Goal: Information Seeking & Learning: Learn about a topic

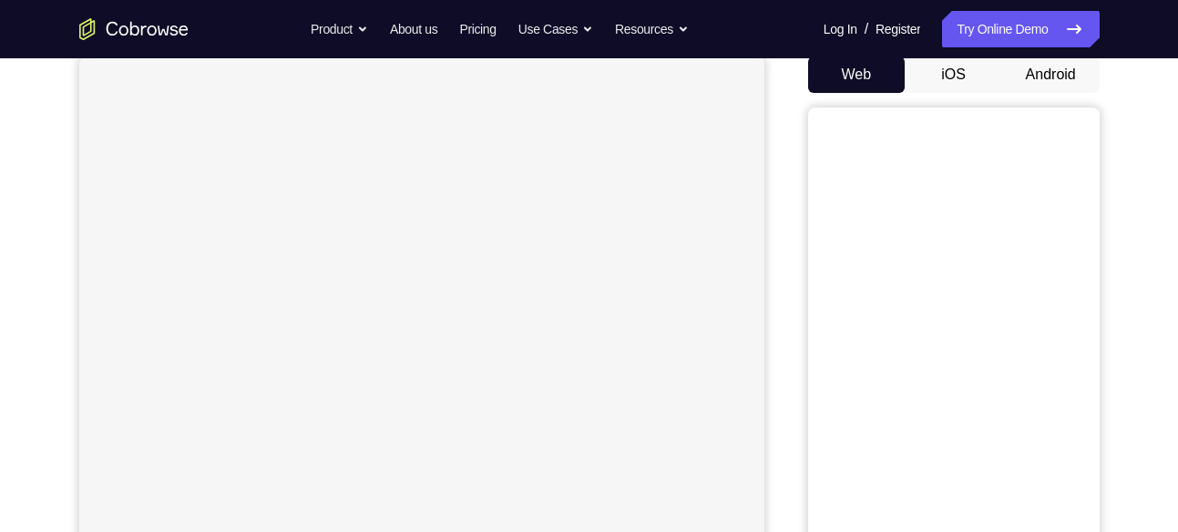
scroll to position [183, 0]
click at [1065, 72] on button "Android" at bounding box center [1050, 72] width 97 height 36
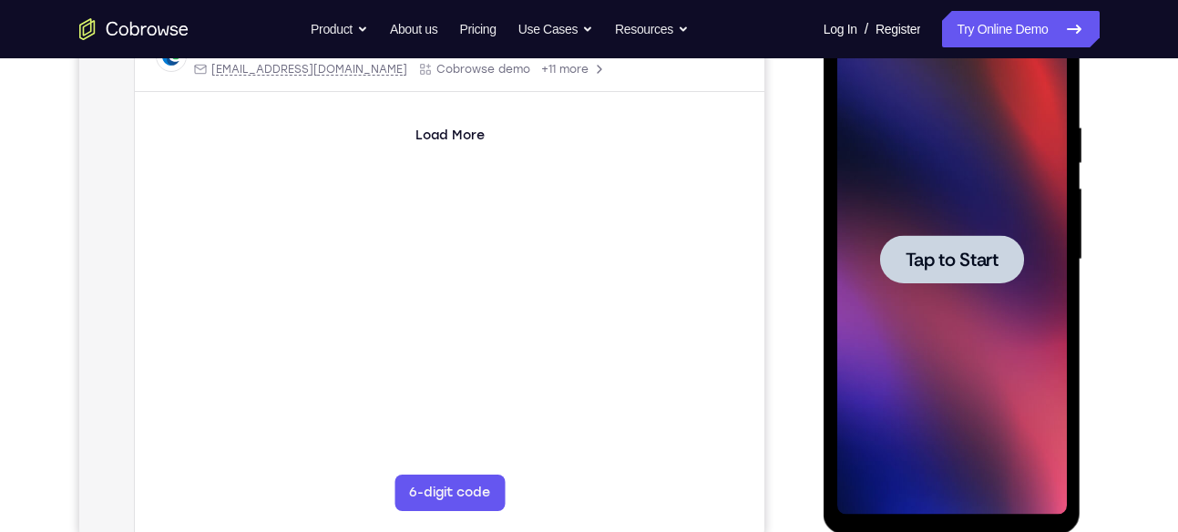
scroll to position [0, 0]
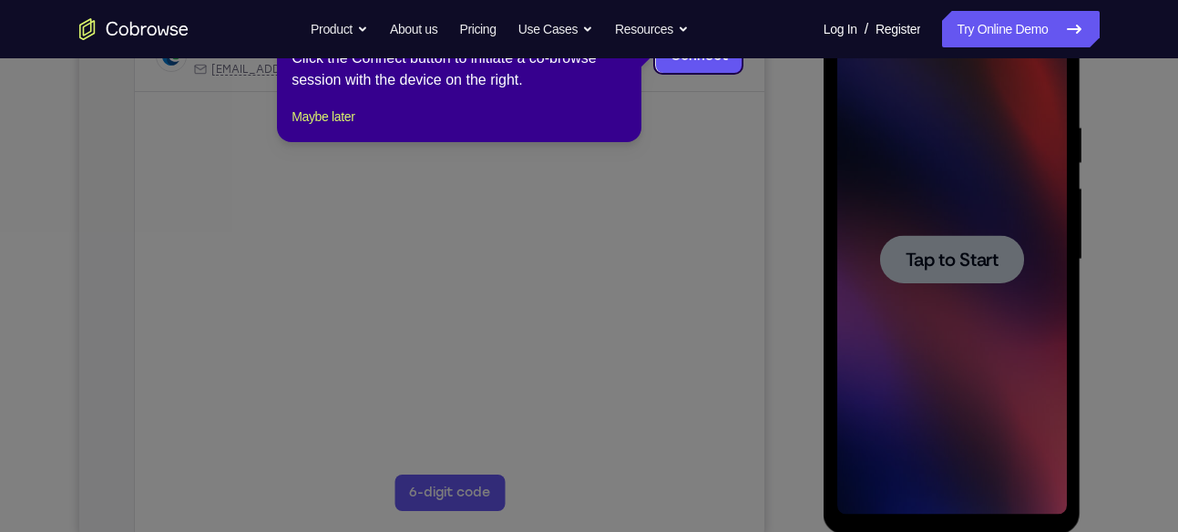
click at [987, 309] on icon at bounding box center [595, 266] width 1191 height 532
click at [332, 128] on button "Maybe later" at bounding box center [322, 117] width 63 height 22
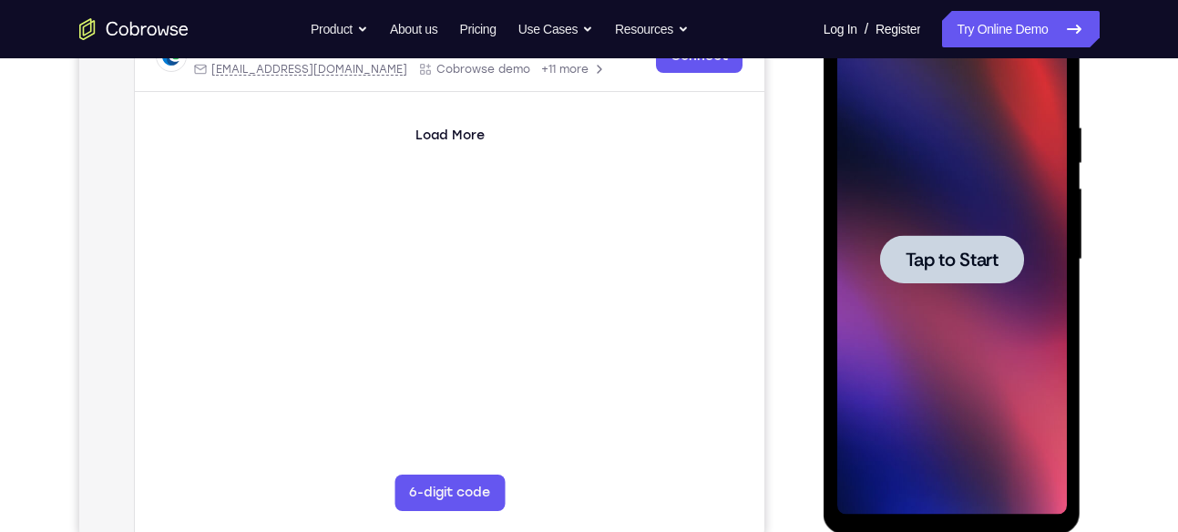
click at [962, 282] on div at bounding box center [952, 260] width 230 height 510
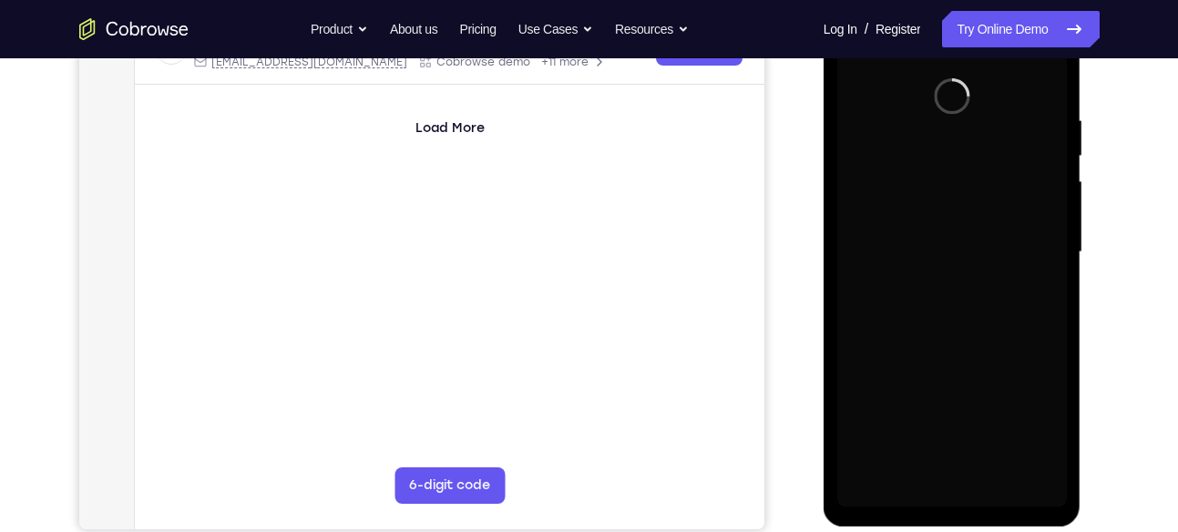
scroll to position [323, 0]
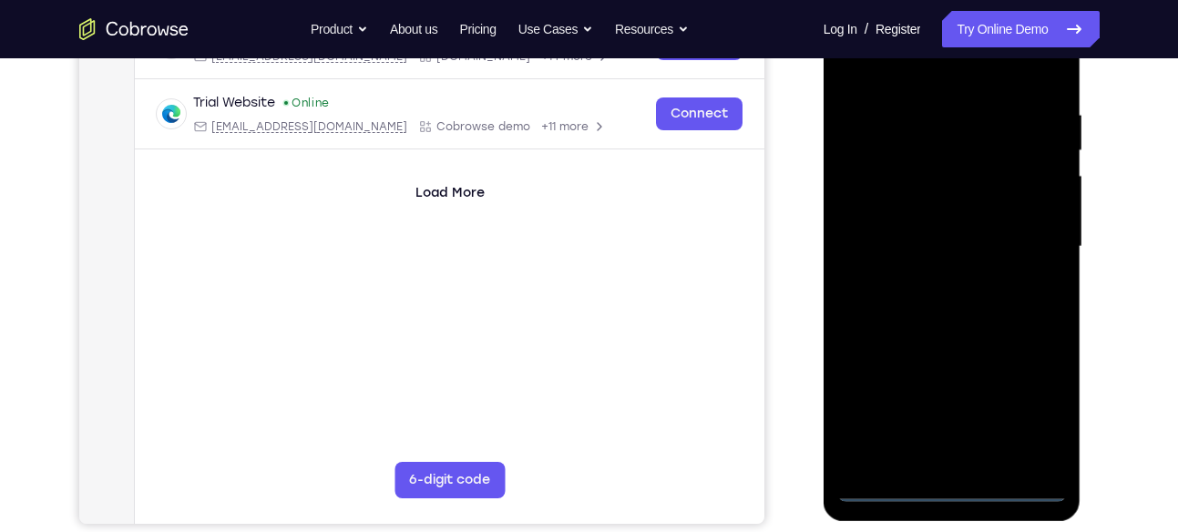
click at [949, 480] on div at bounding box center [952, 247] width 230 height 510
click at [955, 491] on div at bounding box center [952, 247] width 230 height 510
click at [1024, 405] on div at bounding box center [952, 247] width 230 height 510
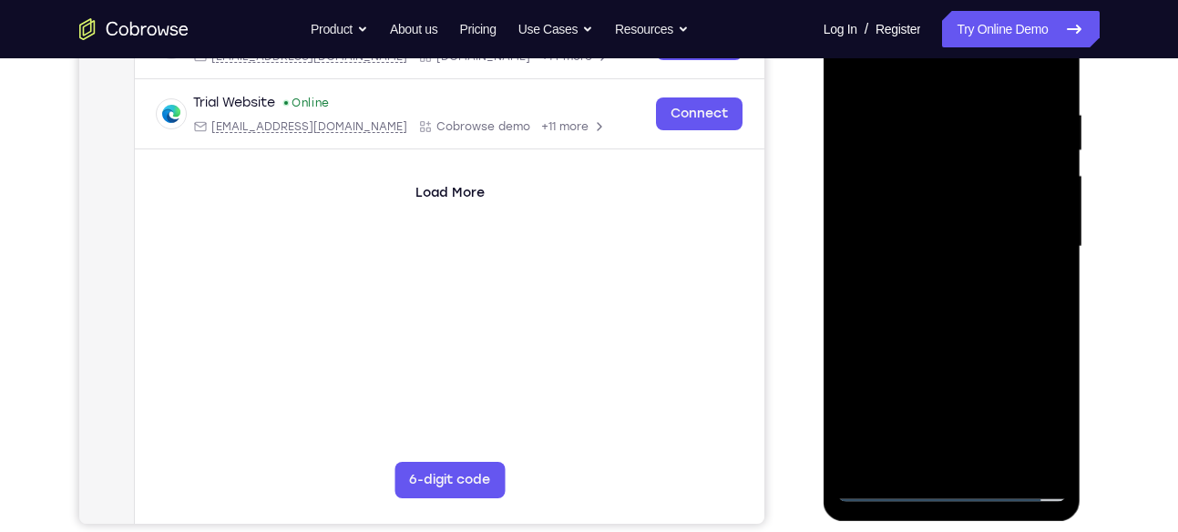
click at [922, 70] on div at bounding box center [952, 247] width 230 height 510
click at [1027, 235] on div at bounding box center [952, 247] width 230 height 510
click at [935, 280] on div at bounding box center [952, 247] width 230 height 510
click at [950, 209] on div at bounding box center [952, 247] width 230 height 510
click at [941, 228] on div at bounding box center [952, 247] width 230 height 510
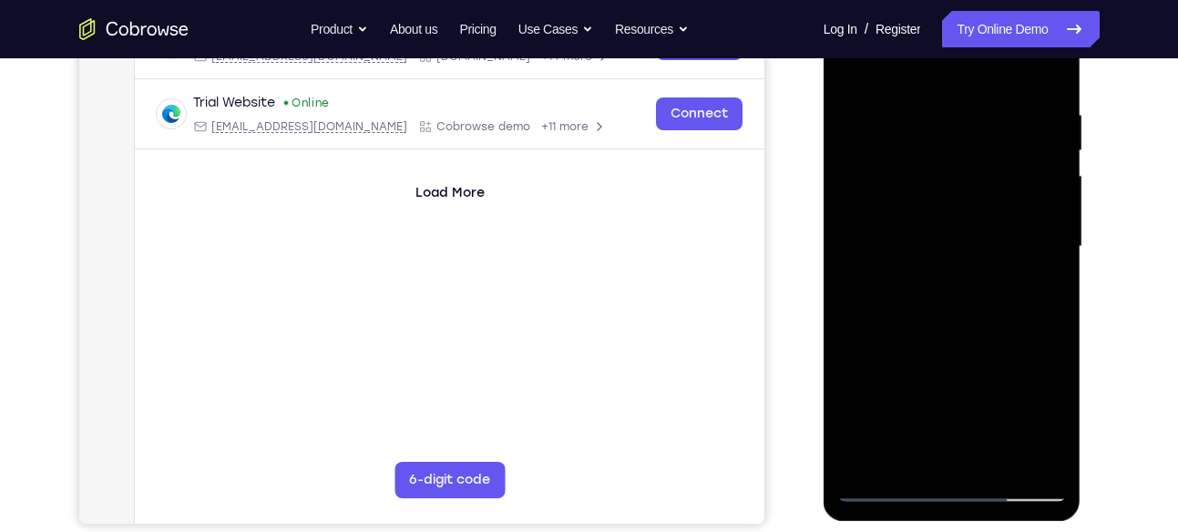
click at [1044, 198] on div at bounding box center [952, 247] width 230 height 510
click at [937, 212] on div at bounding box center [952, 247] width 230 height 510
click at [1047, 195] on div at bounding box center [952, 247] width 230 height 510
click at [948, 286] on div at bounding box center [952, 247] width 230 height 510
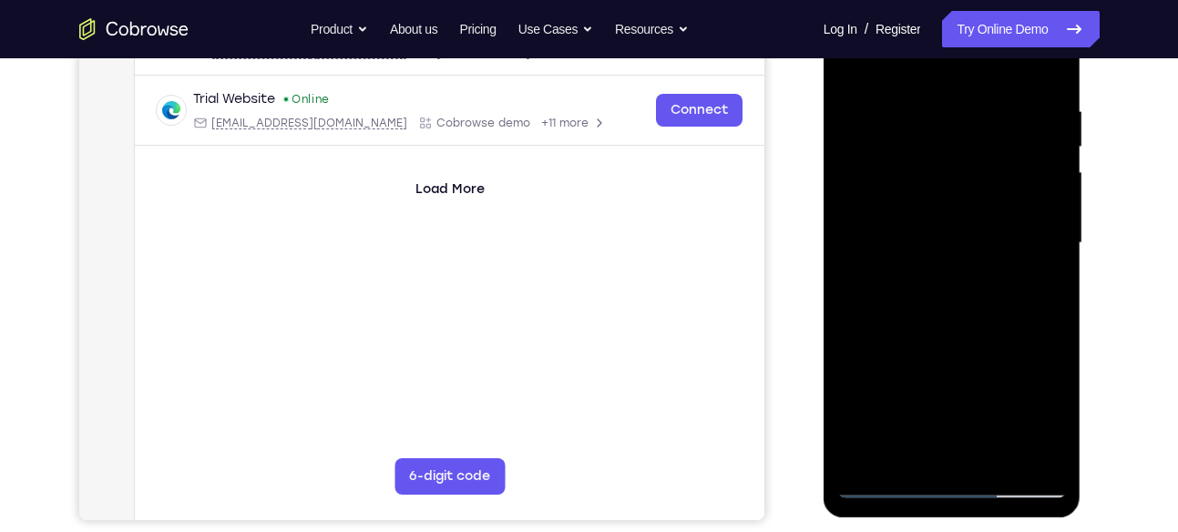
scroll to position [328, 0]
click at [983, 328] on div at bounding box center [952, 242] width 230 height 510
click at [927, 233] on div at bounding box center [952, 242] width 230 height 510
click at [1010, 227] on div at bounding box center [952, 242] width 230 height 510
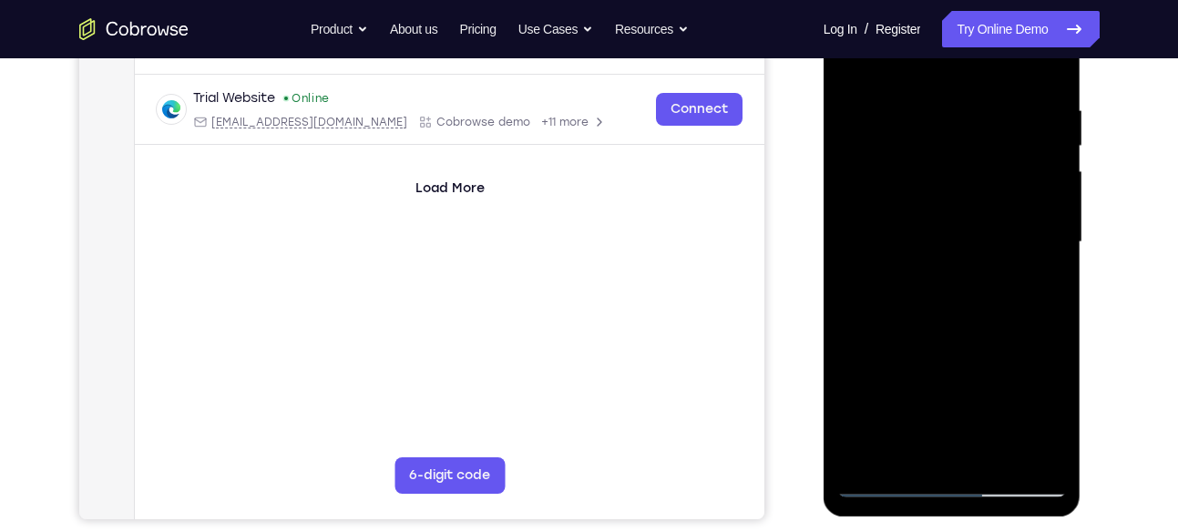
click at [1012, 226] on div at bounding box center [952, 242] width 230 height 510
click at [935, 280] on div at bounding box center [952, 242] width 230 height 510
click at [981, 279] on div at bounding box center [952, 242] width 230 height 510
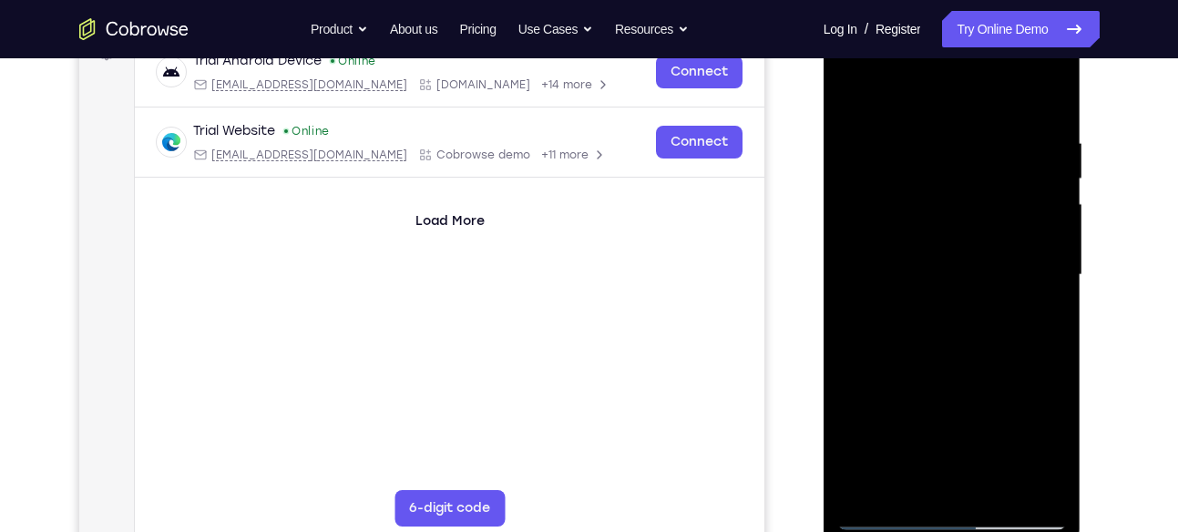
scroll to position [296, 0]
click at [957, 312] on div at bounding box center [952, 274] width 230 height 510
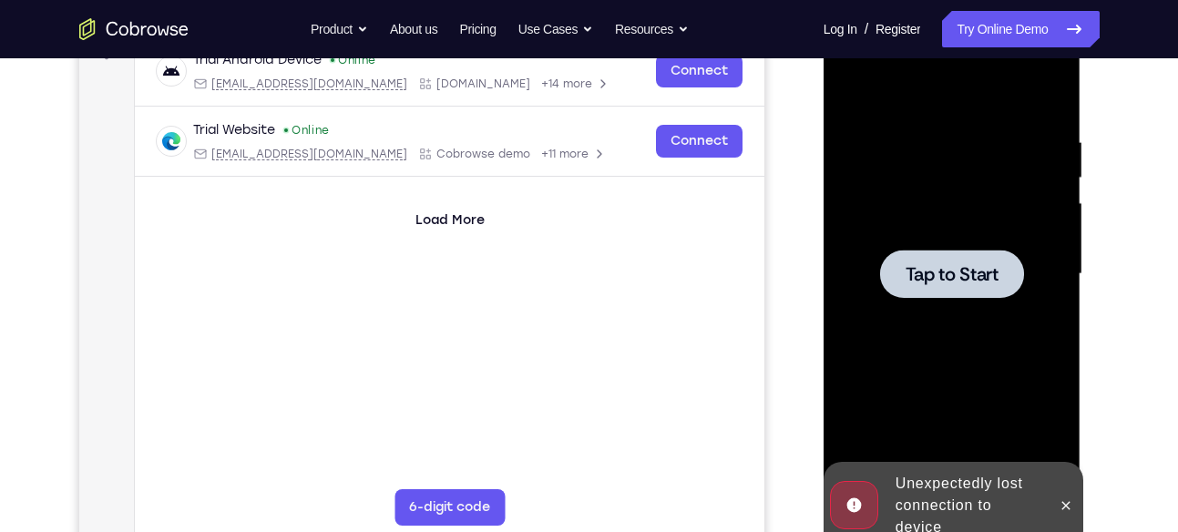
click at [875, 224] on div at bounding box center [952, 274] width 230 height 510
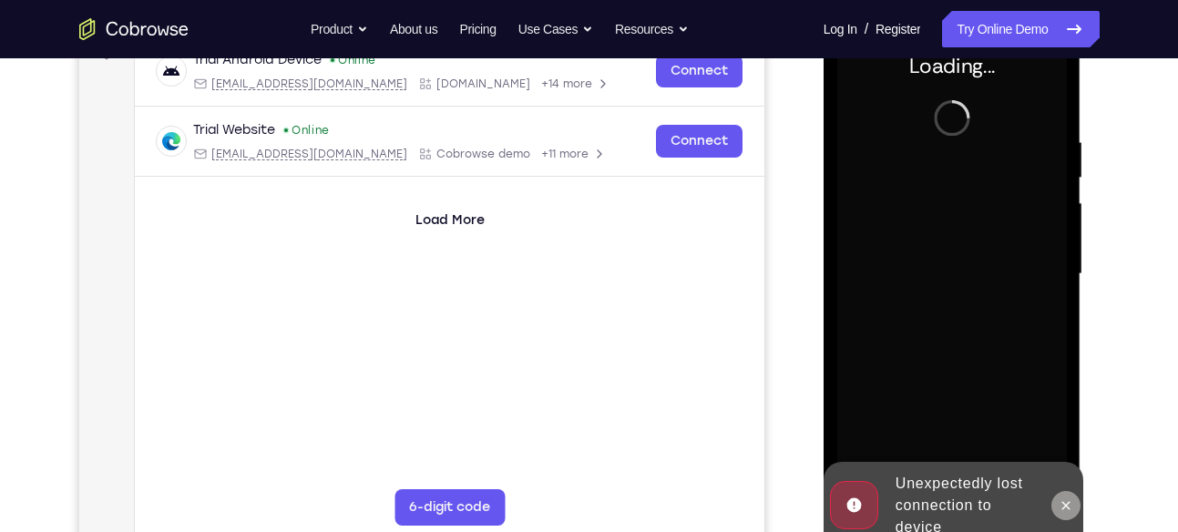
click at [1075, 500] on button at bounding box center [1065, 505] width 29 height 29
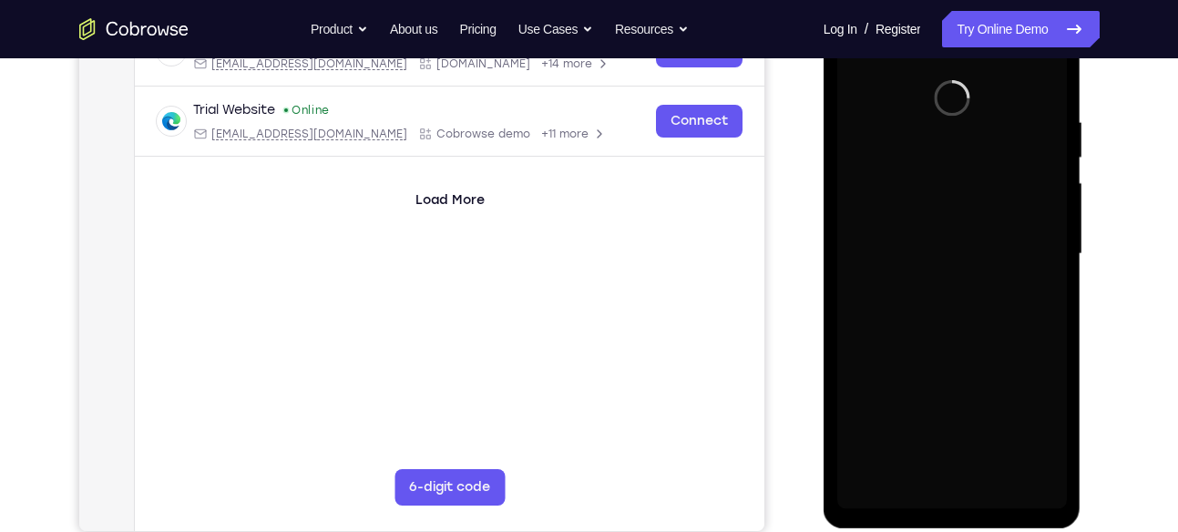
scroll to position [315, 0]
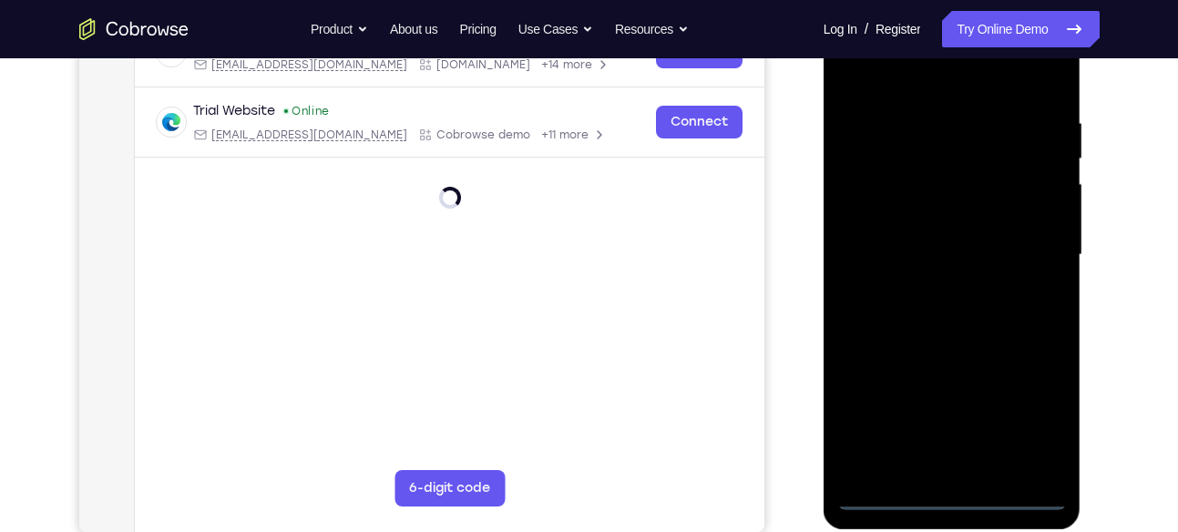
click at [946, 495] on div at bounding box center [952, 255] width 230 height 510
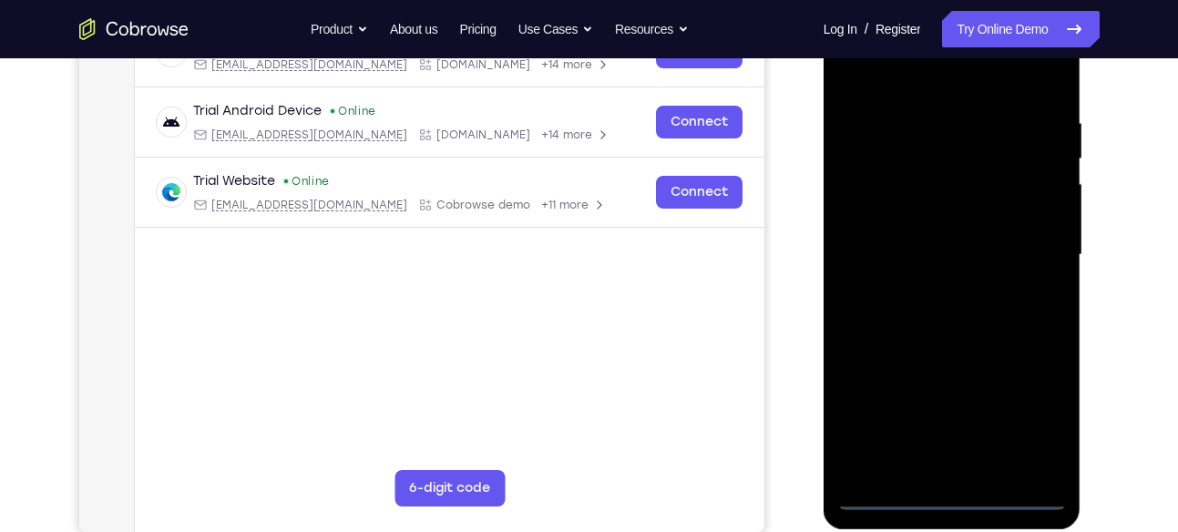
click at [1025, 422] on div at bounding box center [952, 255] width 230 height 510
click at [935, 85] on div at bounding box center [952, 255] width 230 height 510
click at [1029, 240] on div at bounding box center [952, 255] width 230 height 510
click at [926, 288] on div at bounding box center [952, 255] width 230 height 510
click at [951, 214] on div at bounding box center [952, 255] width 230 height 510
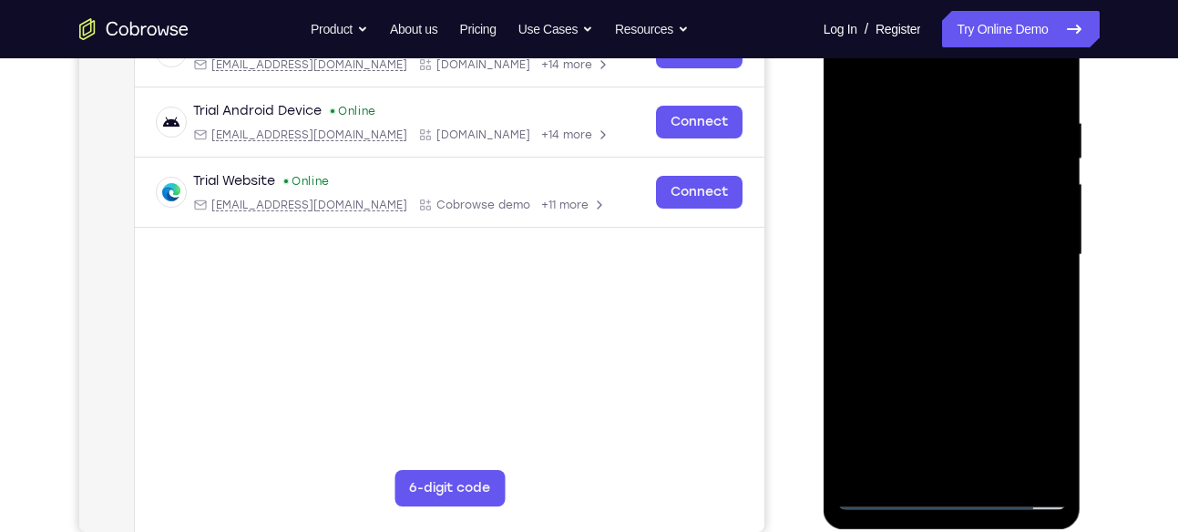
click at [1053, 219] on div at bounding box center [952, 255] width 230 height 510
click at [1006, 298] on div at bounding box center [952, 255] width 230 height 510
click at [939, 245] on div at bounding box center [952, 255] width 230 height 510
click at [938, 242] on div at bounding box center [952, 255] width 230 height 510
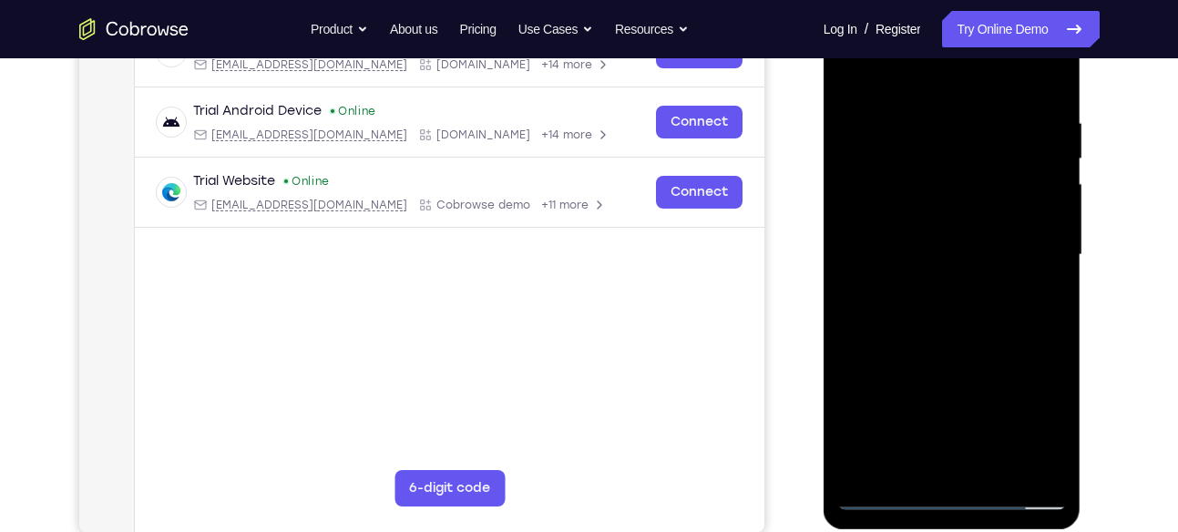
click at [938, 242] on div at bounding box center [952, 255] width 230 height 510
click at [1040, 214] on div at bounding box center [952, 255] width 230 height 510
click at [976, 291] on div at bounding box center [952, 255] width 230 height 510
click at [977, 338] on div at bounding box center [952, 255] width 230 height 510
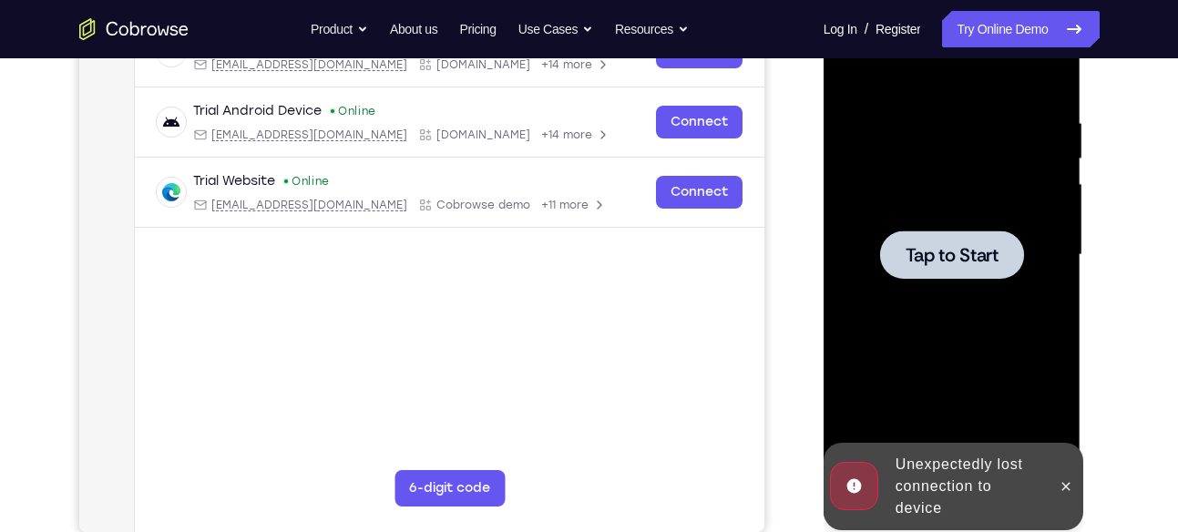
click at [982, 232] on div at bounding box center [952, 254] width 144 height 48
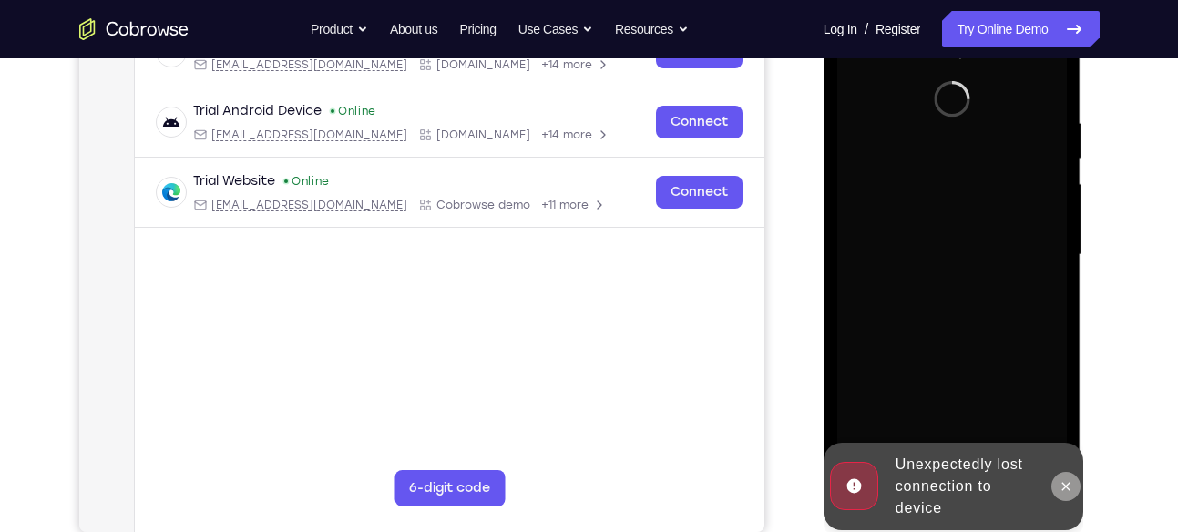
click at [1065, 479] on icon at bounding box center [1065, 486] width 15 height 15
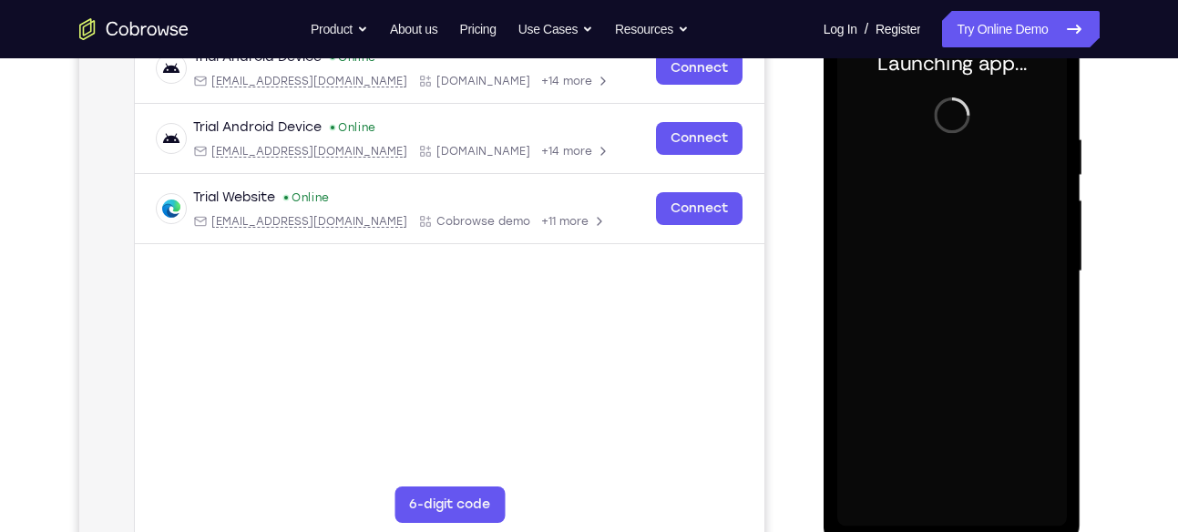
scroll to position [300, 0]
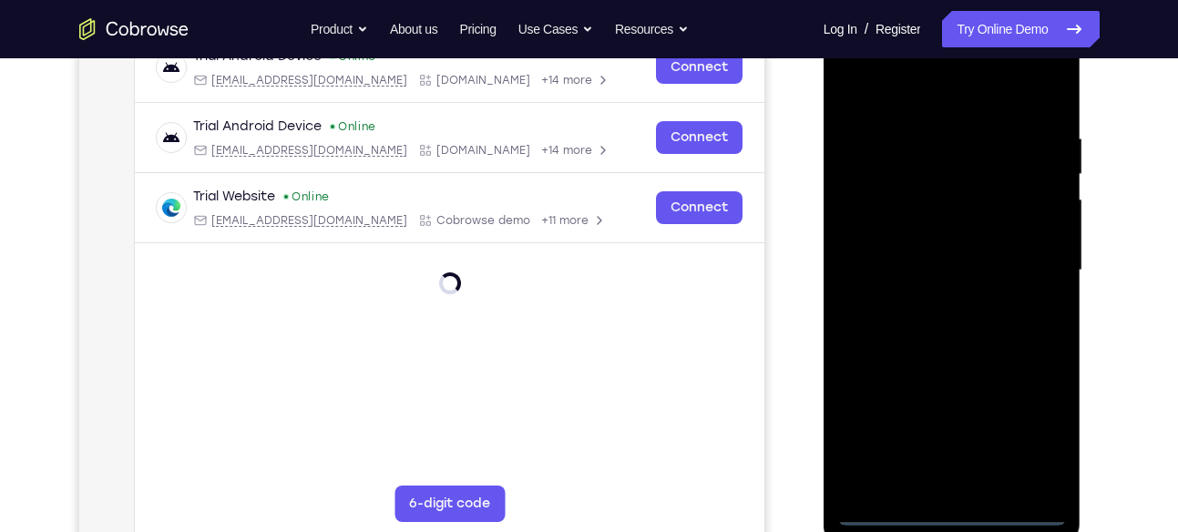
click at [947, 506] on div at bounding box center [952, 270] width 230 height 510
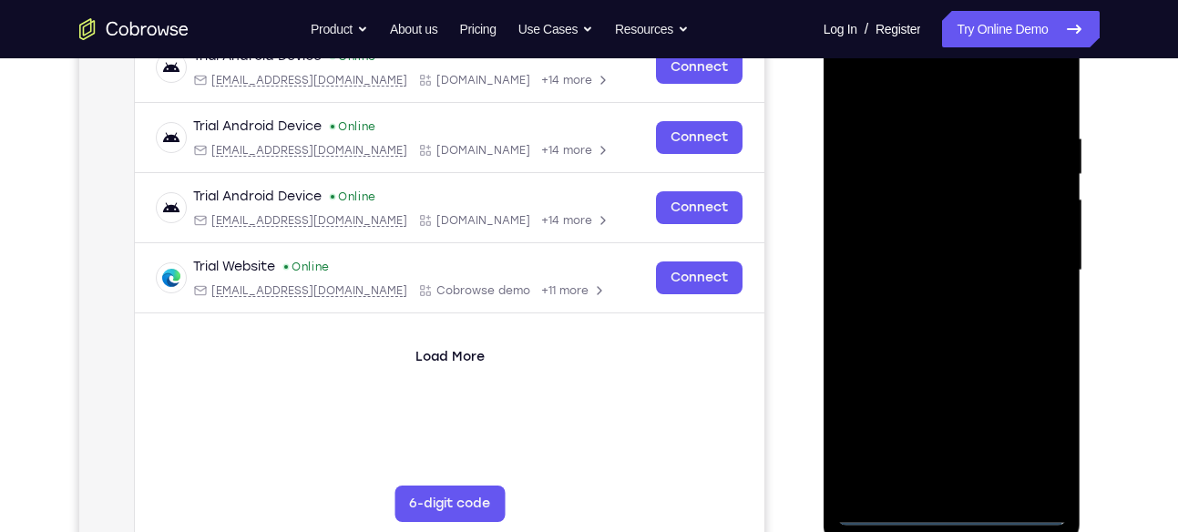
click at [1040, 430] on div at bounding box center [952, 270] width 230 height 510
click at [928, 99] on div at bounding box center [952, 270] width 230 height 510
click at [1028, 250] on div at bounding box center [952, 270] width 230 height 510
click at [932, 299] on div at bounding box center [952, 270] width 230 height 510
click at [922, 254] on div at bounding box center [952, 270] width 230 height 510
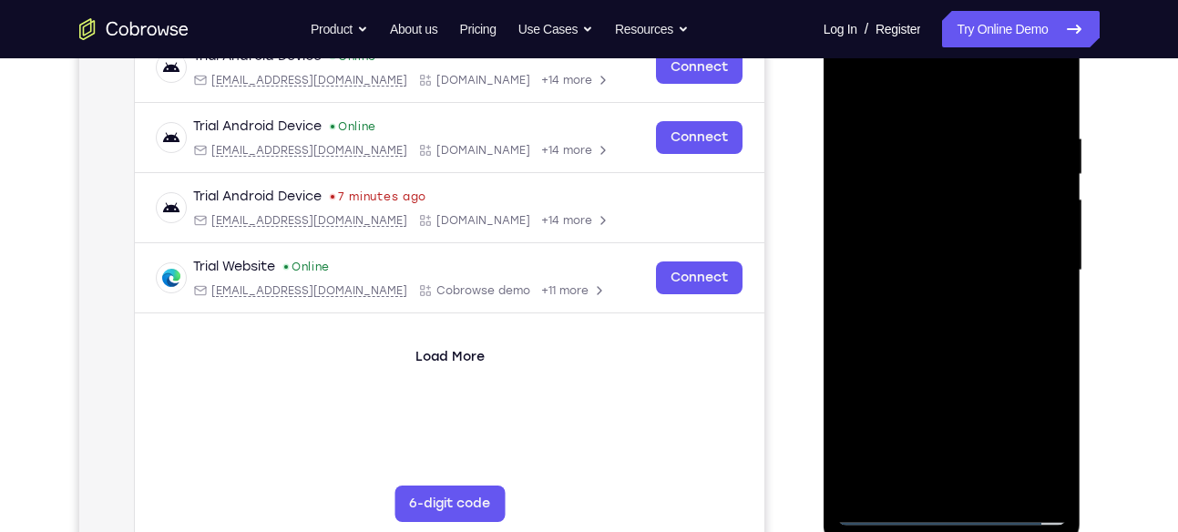
click at [941, 231] on div at bounding box center [952, 270] width 230 height 510
click at [950, 265] on div at bounding box center [952, 270] width 230 height 510
click at [995, 333] on div at bounding box center [952, 270] width 230 height 510
click at [966, 317] on div at bounding box center [952, 270] width 230 height 510
click at [979, 316] on div at bounding box center [952, 270] width 230 height 510
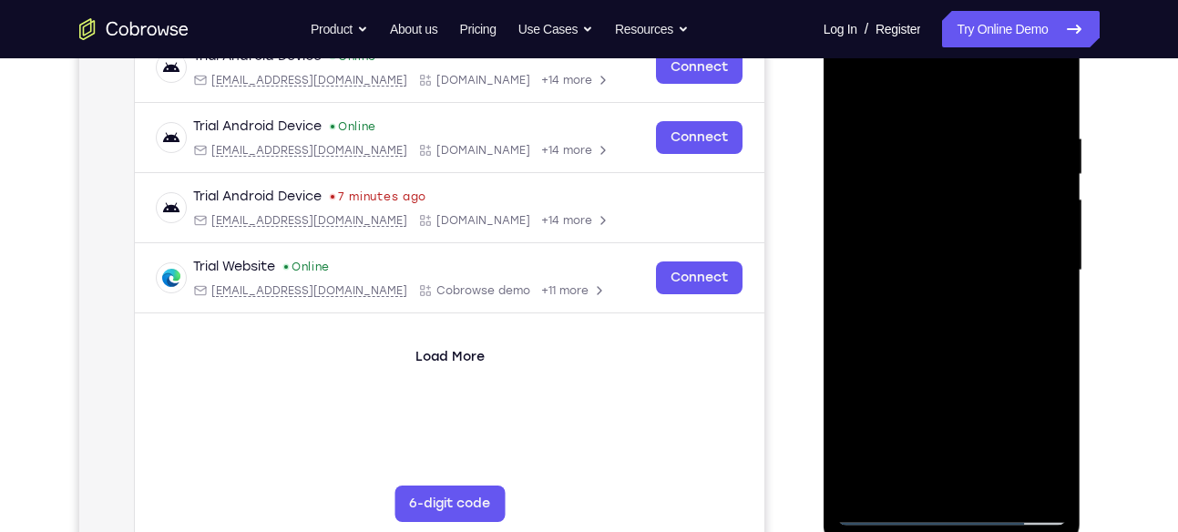
click at [1046, 291] on div at bounding box center [952, 270] width 230 height 510
click at [974, 298] on div at bounding box center [952, 270] width 230 height 510
click at [962, 180] on div at bounding box center [952, 270] width 230 height 510
click at [960, 218] on div at bounding box center [952, 270] width 230 height 510
click at [961, 335] on div at bounding box center [952, 270] width 230 height 510
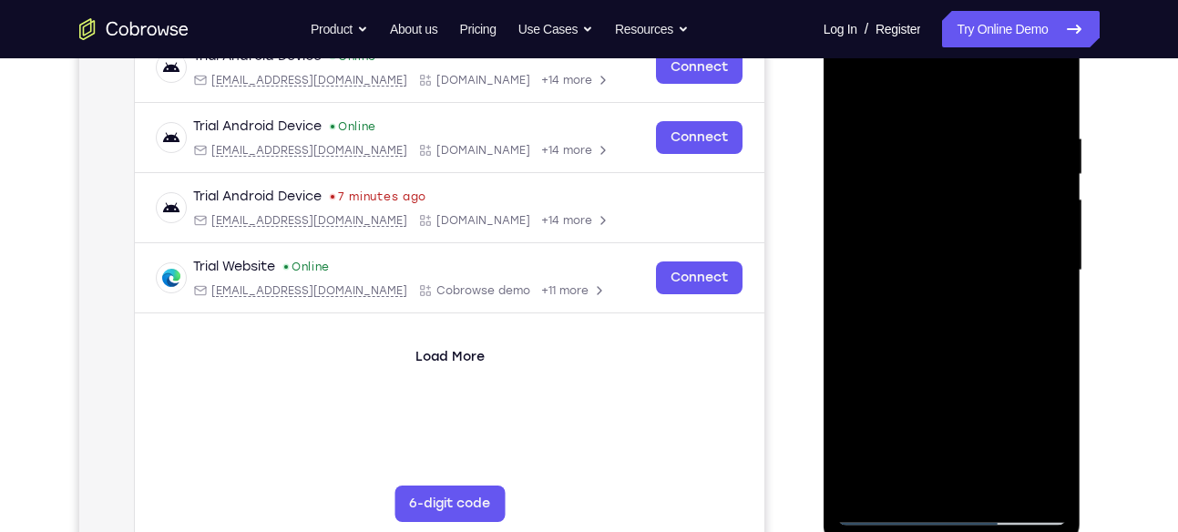
click at [890, 512] on div at bounding box center [952, 270] width 230 height 510
click at [953, 252] on div at bounding box center [952, 270] width 230 height 510
click at [963, 485] on div at bounding box center [952, 270] width 230 height 510
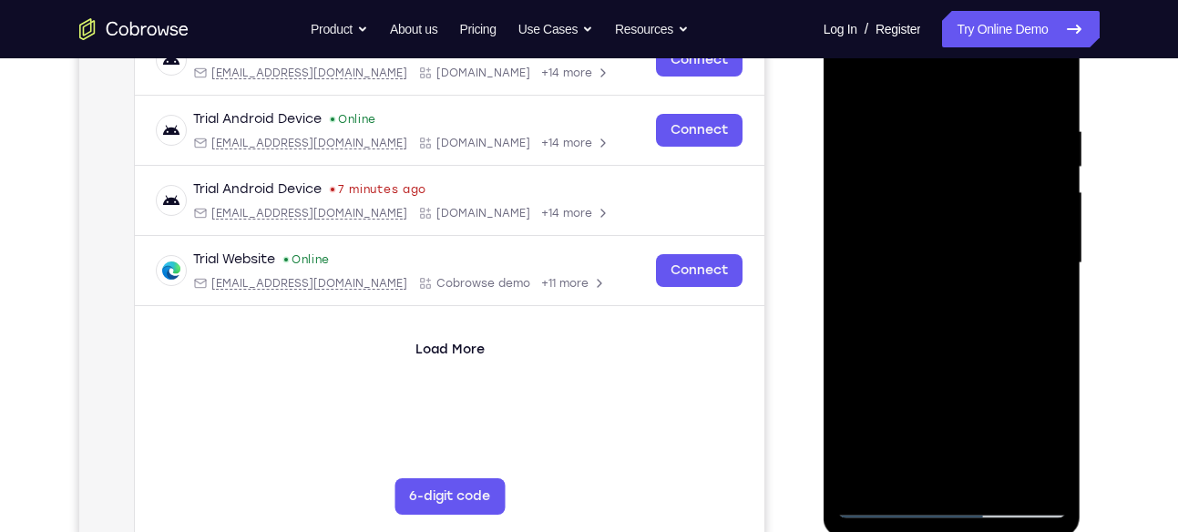
scroll to position [308, 0]
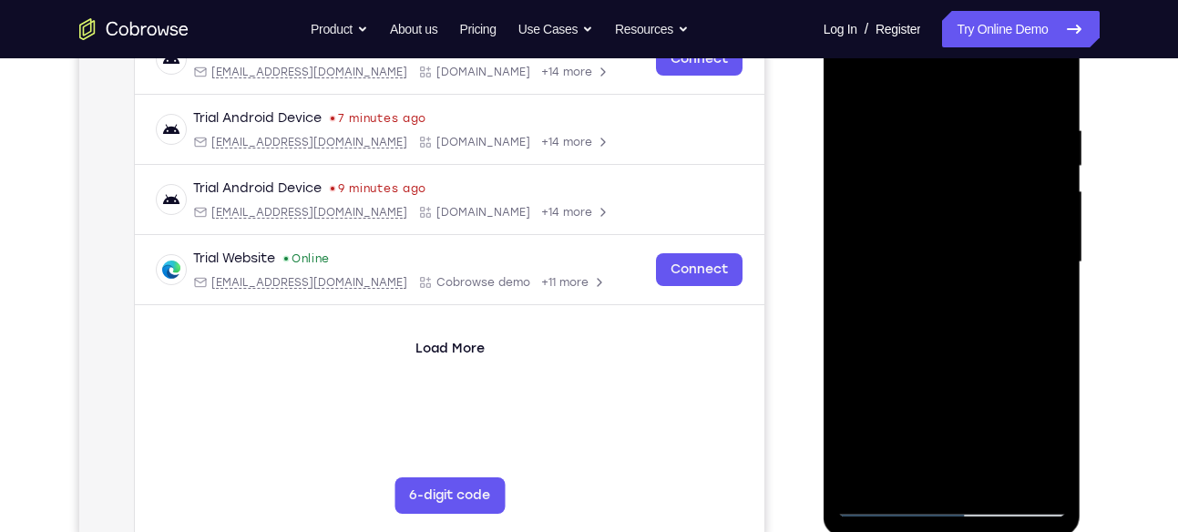
click at [854, 409] on div at bounding box center [952, 262] width 230 height 510
click at [971, 402] on div at bounding box center [952, 262] width 230 height 510
click at [922, 443] on div at bounding box center [952, 262] width 230 height 510
click at [975, 407] on div at bounding box center [952, 262] width 230 height 510
click at [872, 403] on div at bounding box center [952, 262] width 230 height 510
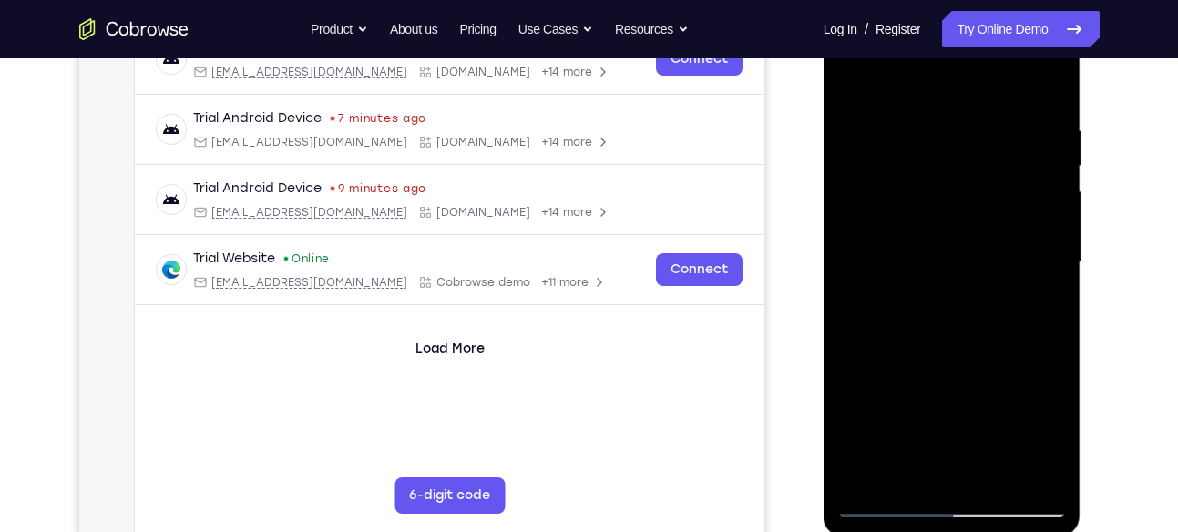
click at [913, 434] on div at bounding box center [952, 262] width 230 height 510
click at [865, 402] on div at bounding box center [952, 262] width 230 height 510
click at [991, 374] on div at bounding box center [952, 262] width 230 height 510
click at [995, 236] on div at bounding box center [952, 262] width 230 height 510
click at [975, 350] on div at bounding box center [952, 262] width 230 height 510
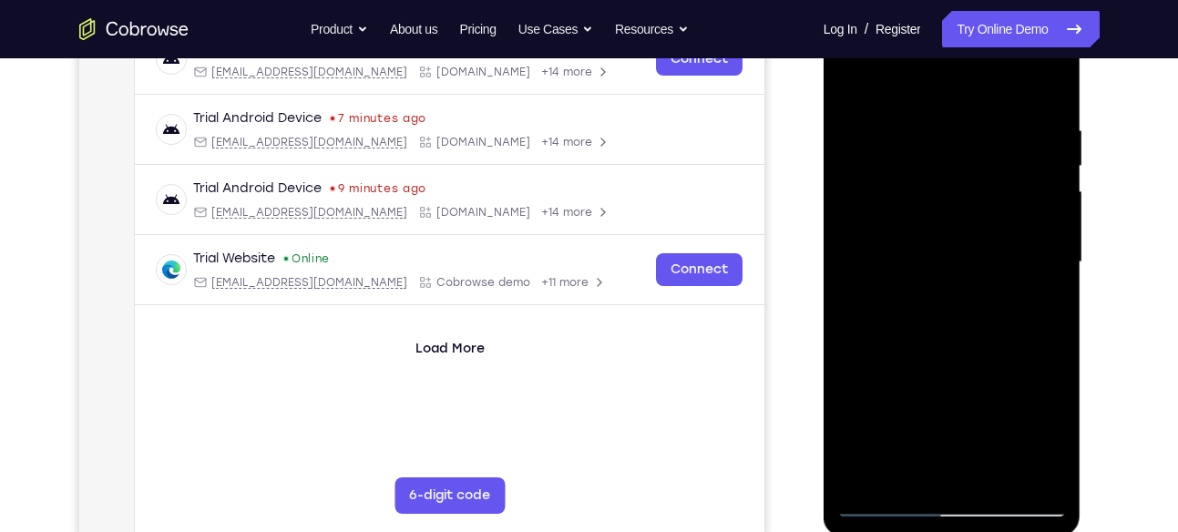
click at [1058, 450] on div at bounding box center [952, 262] width 230 height 510
click at [993, 478] on div at bounding box center [952, 262] width 230 height 510
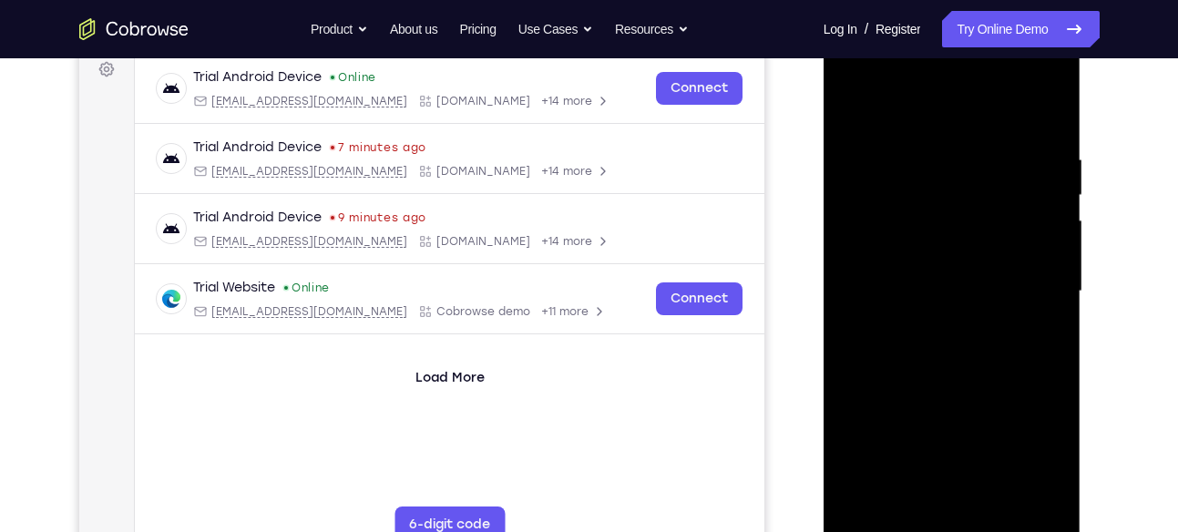
scroll to position [278, 0]
click at [993, 386] on div at bounding box center [952, 292] width 230 height 510
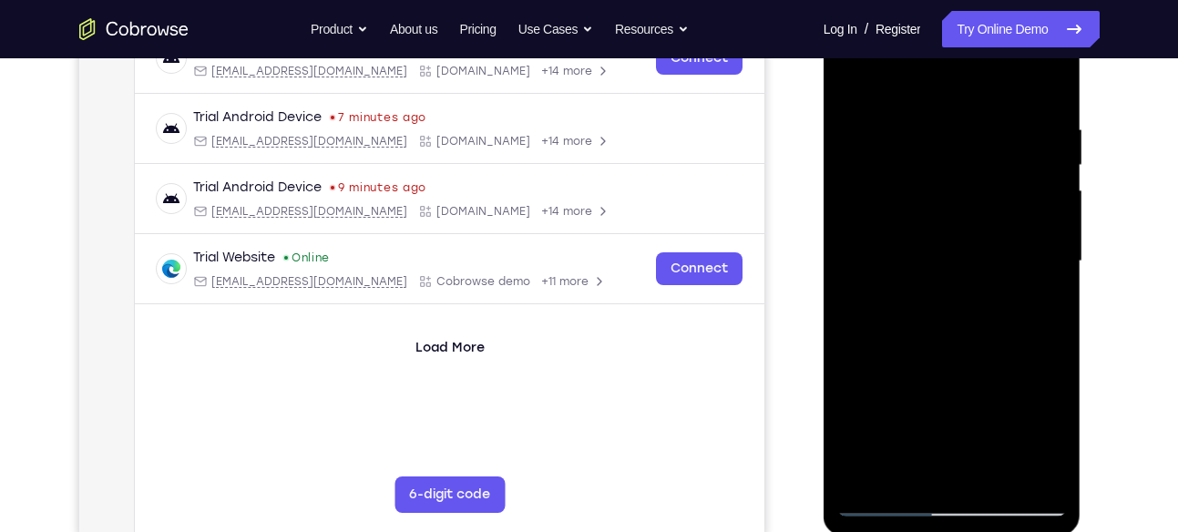
scroll to position [310, 0]
click at [885, 496] on div at bounding box center [952, 260] width 230 height 510
click at [1037, 480] on div at bounding box center [952, 260] width 230 height 510
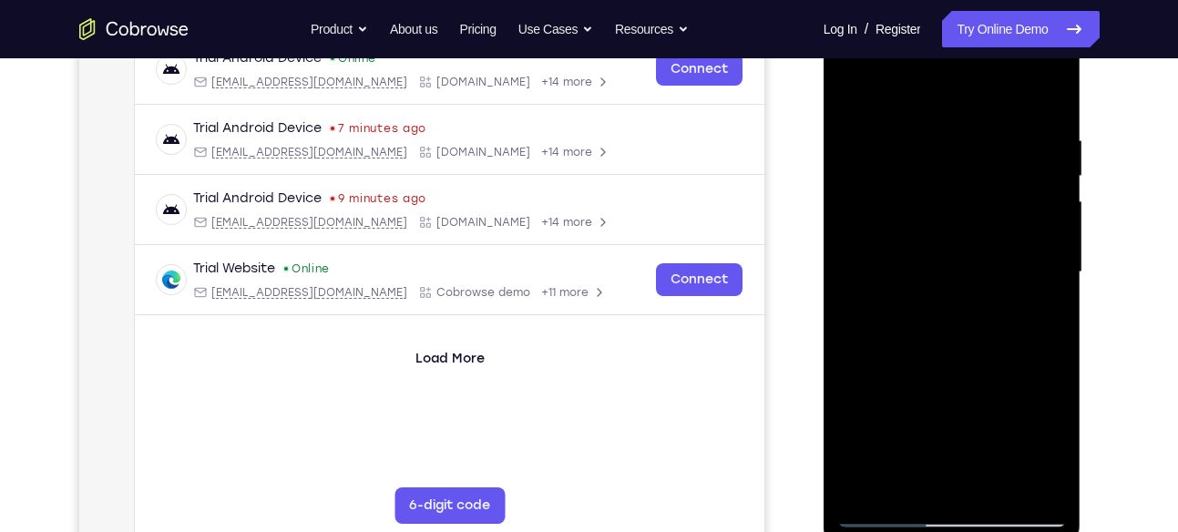
scroll to position [295, 0]
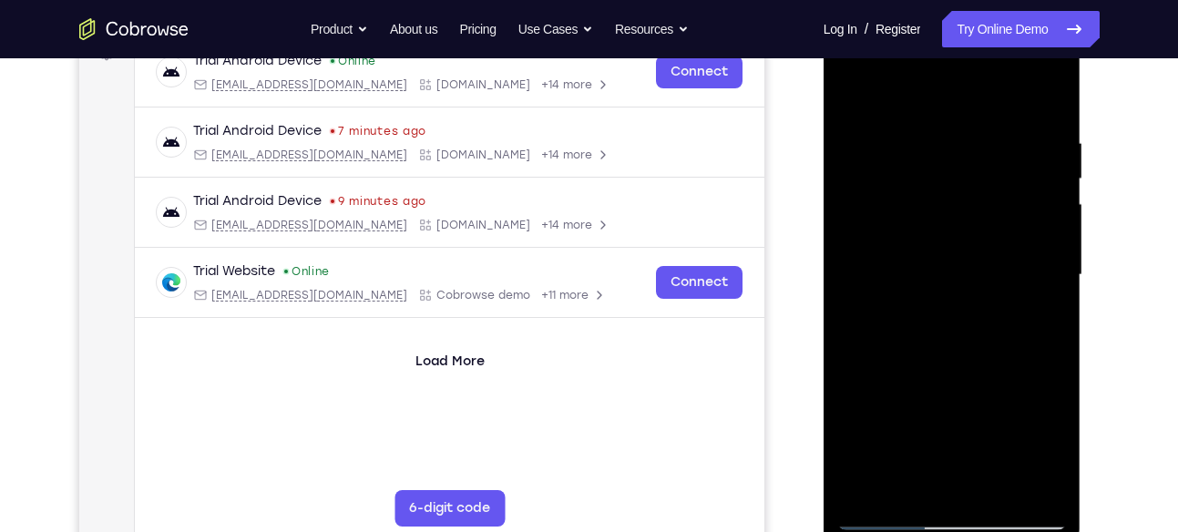
click at [852, 89] on div at bounding box center [952, 275] width 230 height 510
click at [909, 487] on div at bounding box center [952, 275] width 230 height 510
click at [924, 88] on div at bounding box center [952, 275] width 230 height 510
click at [906, 206] on div at bounding box center [952, 275] width 230 height 510
click at [853, 84] on div at bounding box center [952, 275] width 230 height 510
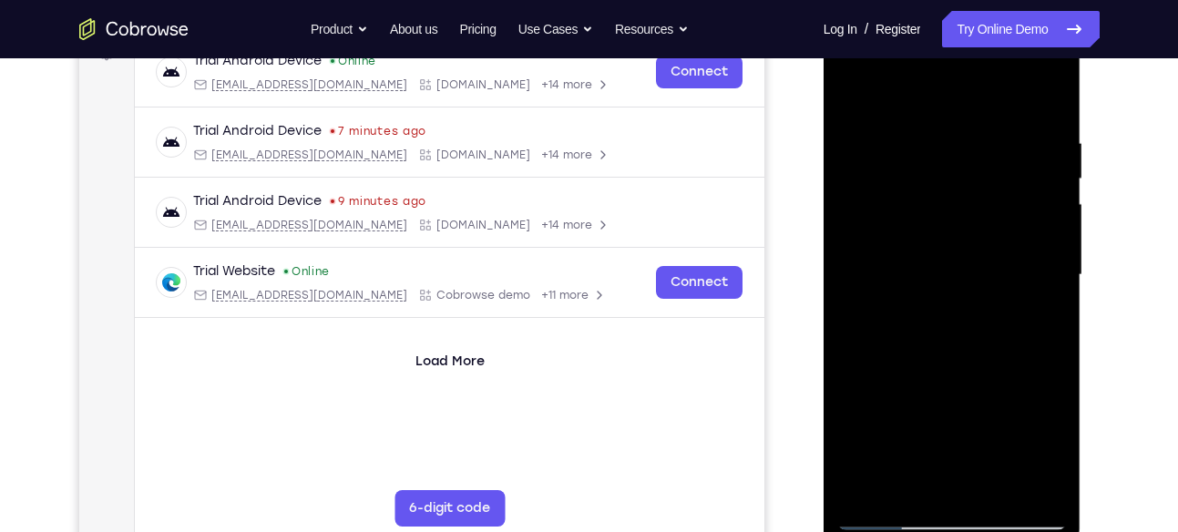
click at [923, 205] on div at bounding box center [952, 275] width 230 height 510
click at [852, 90] on div at bounding box center [952, 275] width 230 height 510
click at [1047, 86] on div at bounding box center [952, 275] width 230 height 510
drag, startPoint x: 964, startPoint y: 361, endPoint x: 968, endPoint y: 262, distance: 98.5
click at [968, 262] on div at bounding box center [952, 275] width 230 height 510
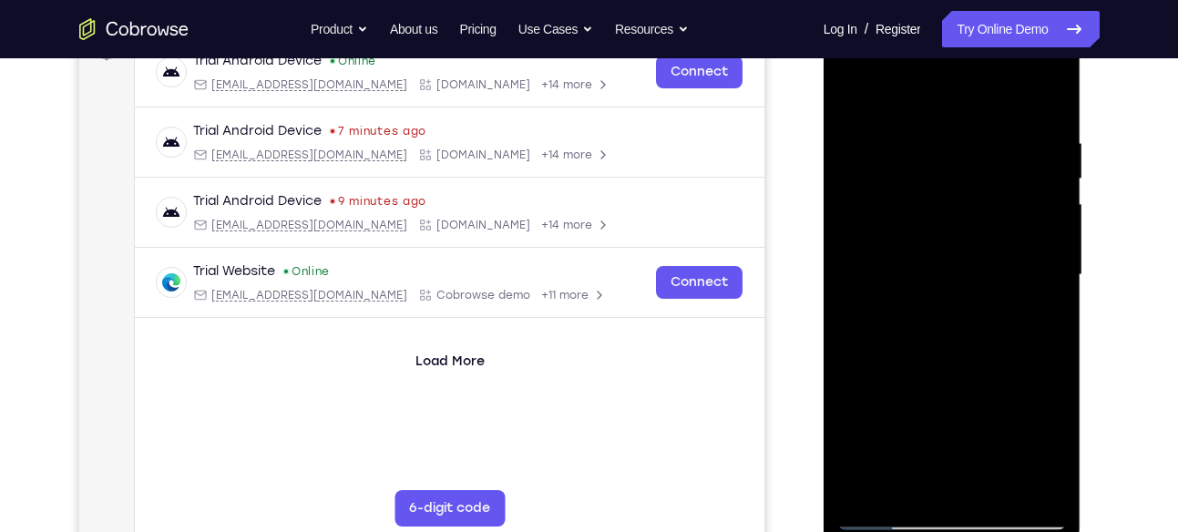
drag, startPoint x: 968, startPoint y: 262, endPoint x: 979, endPoint y: 414, distance: 152.5
click at [979, 414] on div at bounding box center [952, 275] width 230 height 510
click at [883, 430] on div at bounding box center [952, 275] width 230 height 510
click at [858, 437] on div at bounding box center [952, 275] width 230 height 510
click at [1051, 375] on div at bounding box center [952, 275] width 230 height 510
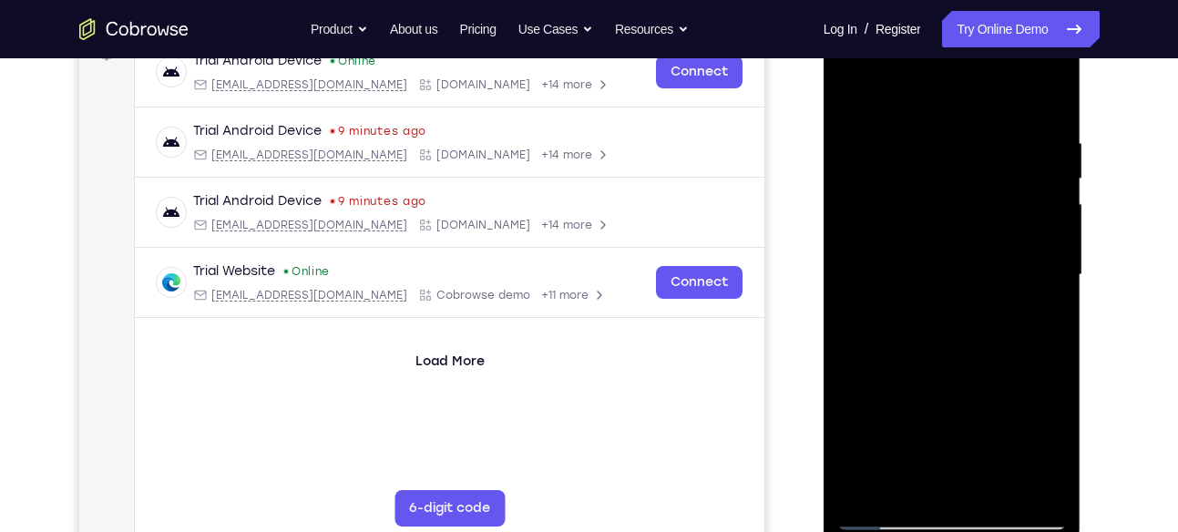
drag, startPoint x: 1015, startPoint y: 424, endPoint x: 1023, endPoint y: 372, distance: 53.5
click at [1023, 372] on div at bounding box center [952, 275] width 230 height 510
click at [868, 484] on div at bounding box center [952, 275] width 230 height 510
click at [933, 131] on div at bounding box center [952, 275] width 230 height 510
click at [1011, 393] on div at bounding box center [952, 275] width 230 height 510
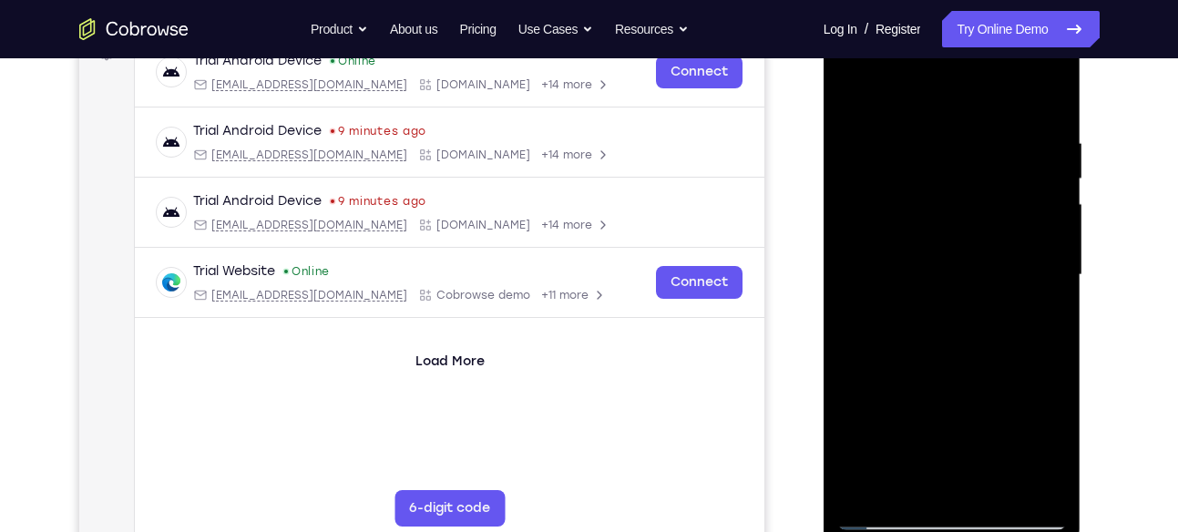
click at [886, 513] on div at bounding box center [952, 275] width 230 height 510
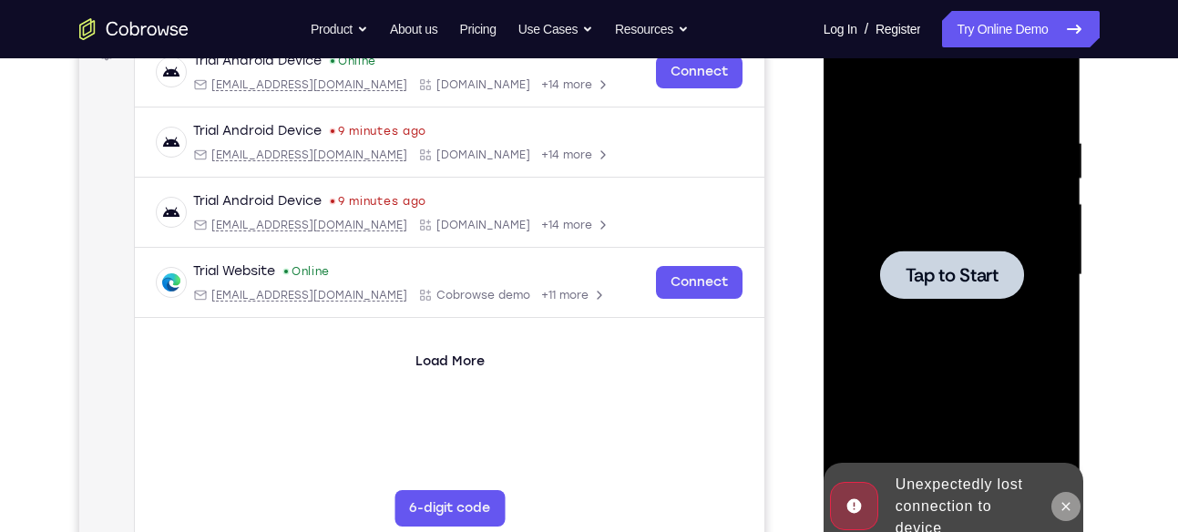
click at [1075, 505] on button at bounding box center [1065, 506] width 29 height 29
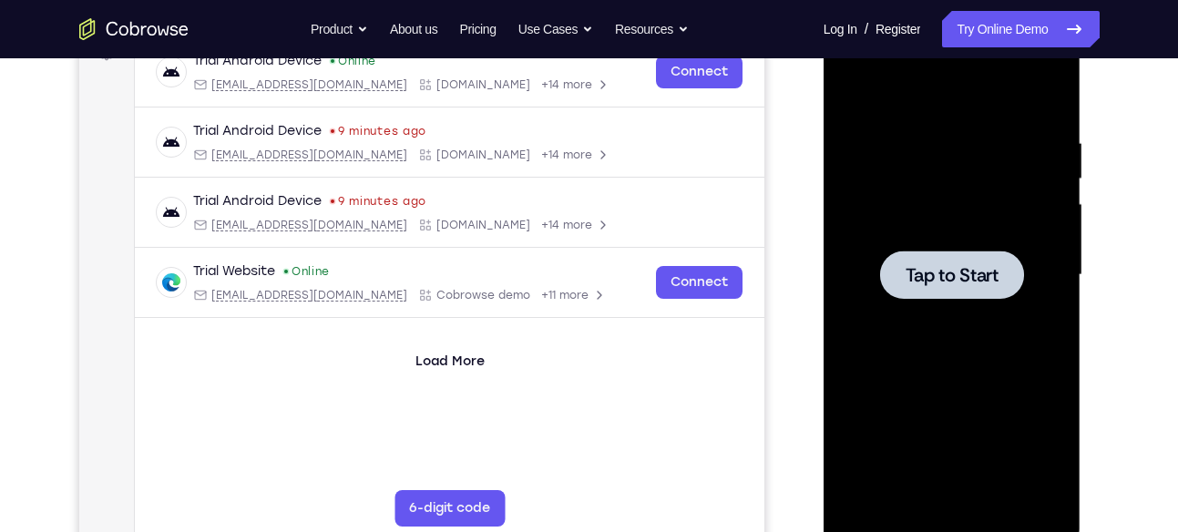
click at [946, 222] on div at bounding box center [952, 275] width 230 height 510
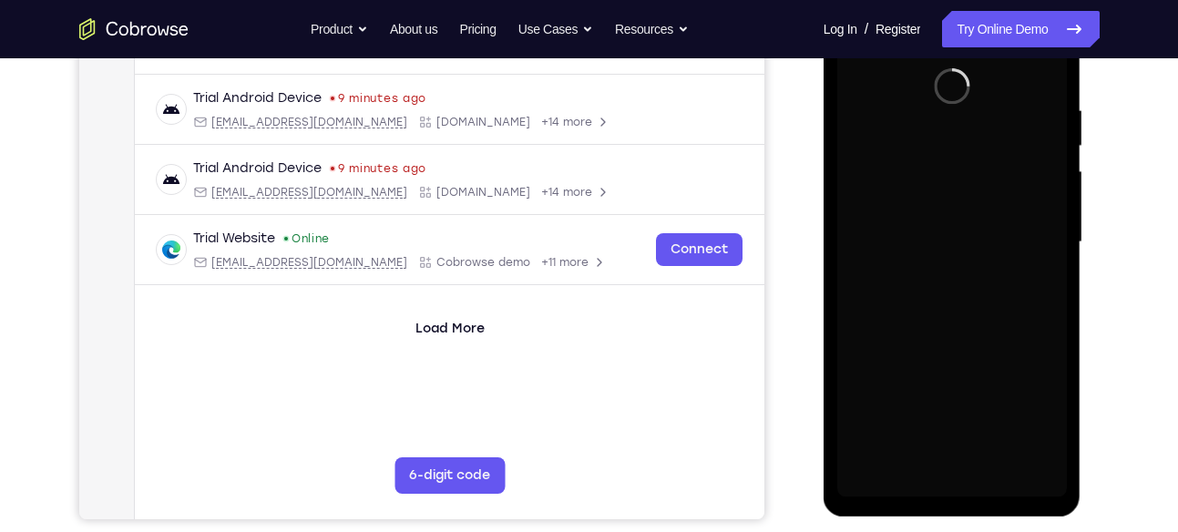
scroll to position [329, 0]
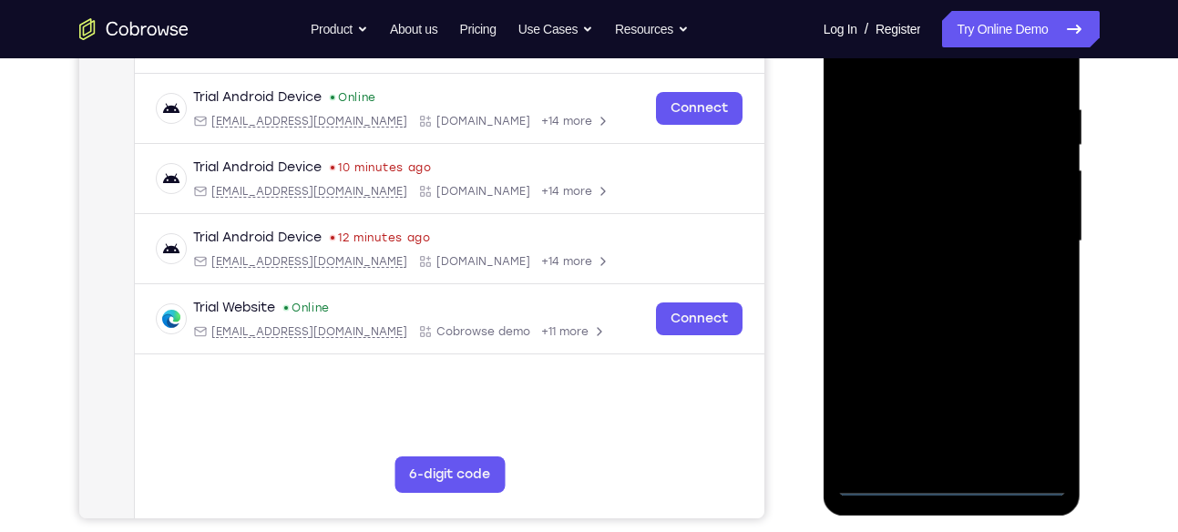
click at [938, 477] on div at bounding box center [952, 241] width 230 height 510
click at [1027, 390] on div at bounding box center [952, 241] width 230 height 510
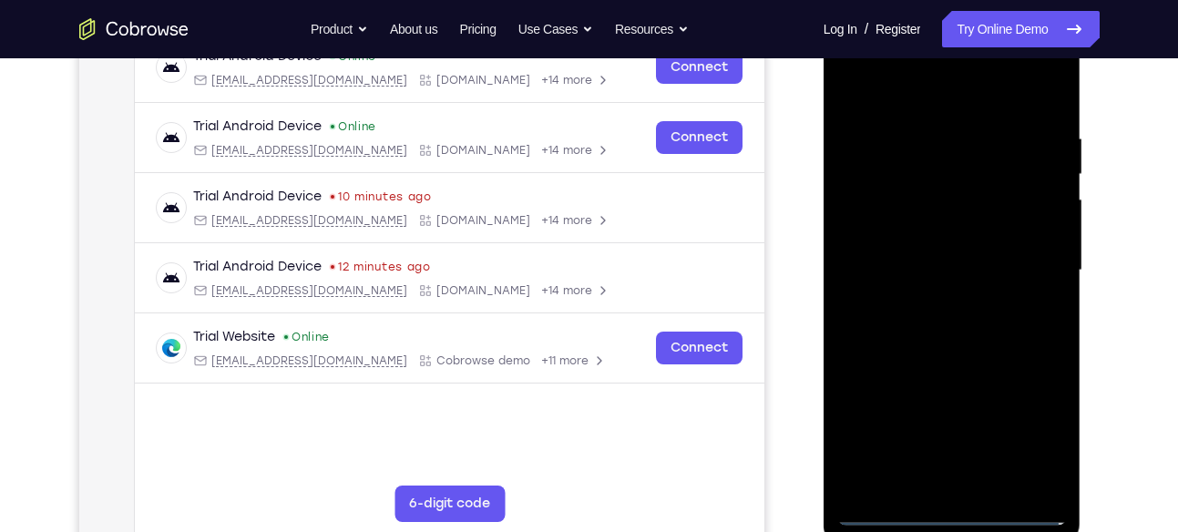
scroll to position [299, 0]
click at [935, 95] on div at bounding box center [952, 271] width 230 height 510
click at [1036, 267] on div at bounding box center [952, 271] width 230 height 510
click at [934, 305] on div at bounding box center [952, 271] width 230 height 510
click at [916, 259] on div at bounding box center [952, 271] width 230 height 510
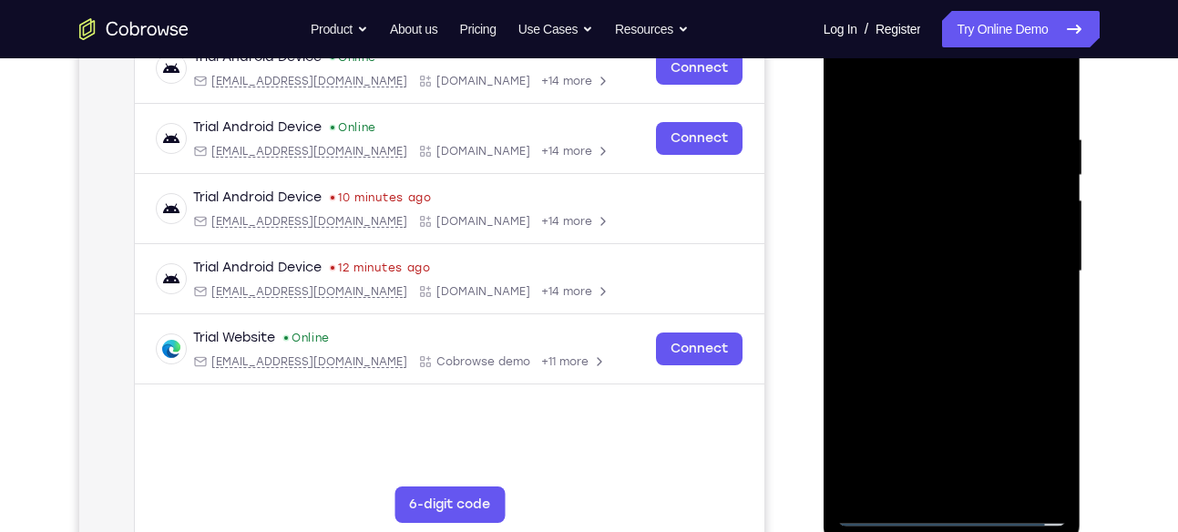
click at [932, 234] on div at bounding box center [952, 271] width 230 height 510
click at [929, 266] on div at bounding box center [952, 271] width 230 height 510
click at [921, 330] on div at bounding box center [952, 271] width 230 height 510
click at [942, 323] on div at bounding box center [952, 271] width 230 height 510
click at [997, 91] on div at bounding box center [952, 271] width 230 height 510
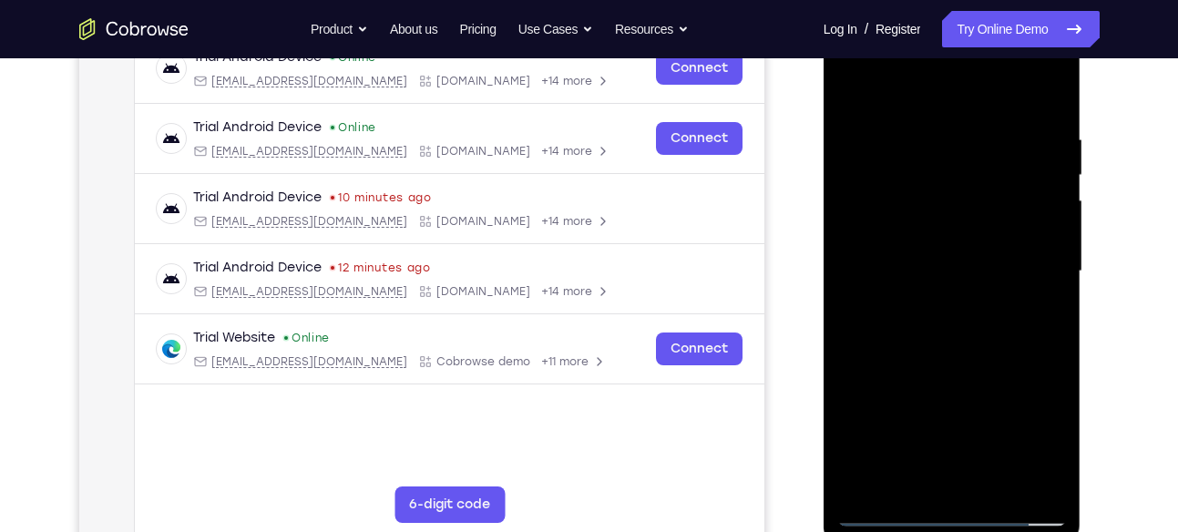
click at [968, 118] on div at bounding box center [952, 271] width 230 height 510
click at [969, 316] on div at bounding box center [952, 270] width 230 height 510
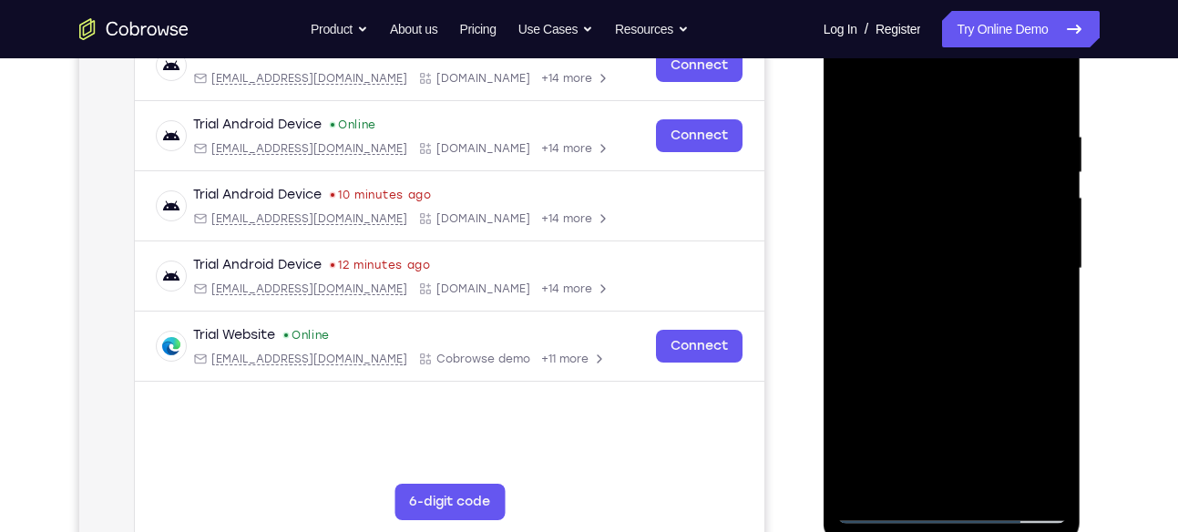
scroll to position [301, 0]
click at [957, 325] on div at bounding box center [952, 270] width 230 height 510
click at [987, 327] on div at bounding box center [952, 270] width 230 height 510
click at [1048, 289] on div at bounding box center [952, 270] width 230 height 510
click at [995, 272] on div at bounding box center [952, 270] width 230 height 510
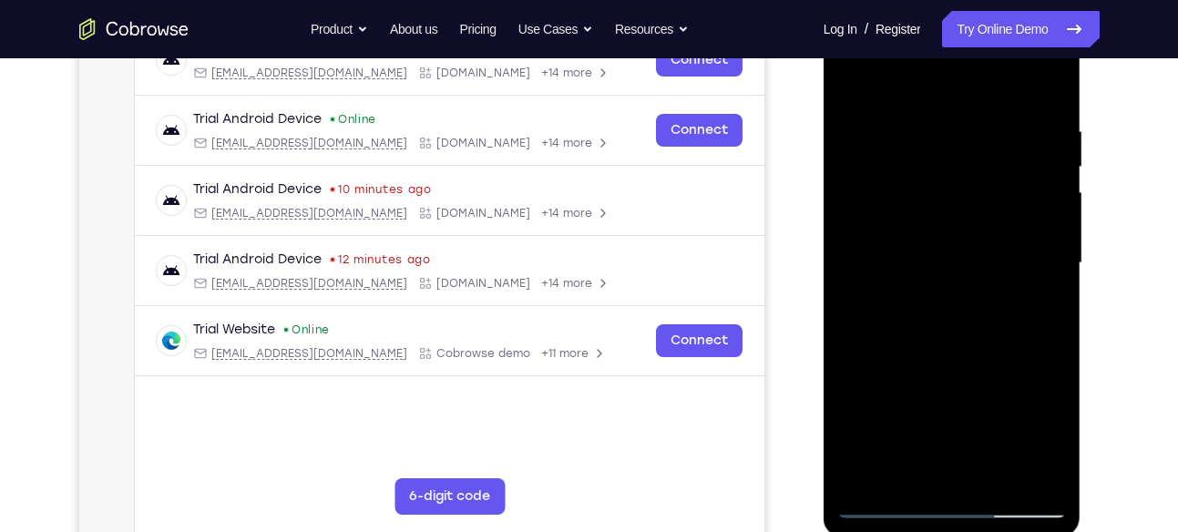
scroll to position [309, 0]
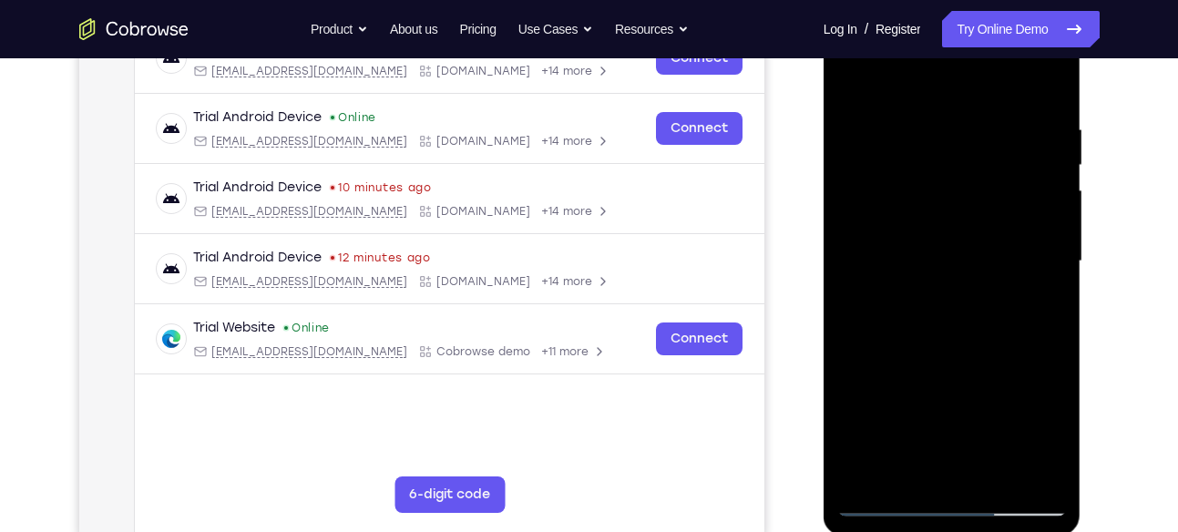
click at [985, 322] on div at bounding box center [952, 261] width 230 height 510
click at [941, 287] on div at bounding box center [952, 261] width 230 height 510
click at [892, 508] on div at bounding box center [952, 261] width 230 height 510
click at [946, 349] on div at bounding box center [952, 261] width 230 height 510
click at [961, 247] on div at bounding box center [952, 261] width 230 height 510
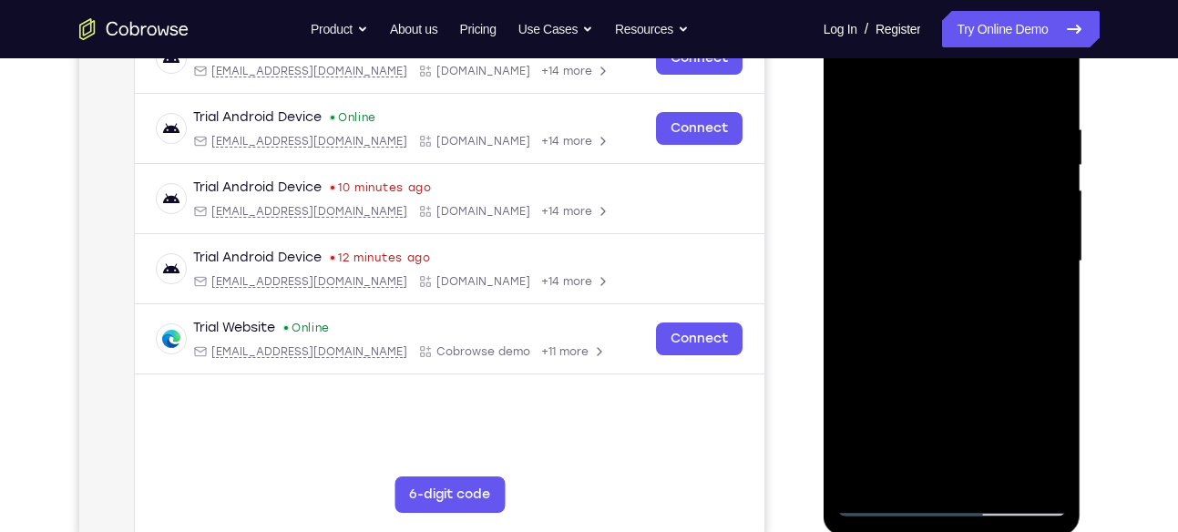
click at [973, 483] on div at bounding box center [952, 261] width 230 height 510
click at [926, 271] on div at bounding box center [952, 261] width 230 height 510
click at [943, 307] on div at bounding box center [952, 261] width 230 height 510
click at [974, 289] on div at bounding box center [952, 261] width 230 height 510
click at [995, 80] on div at bounding box center [952, 261] width 230 height 510
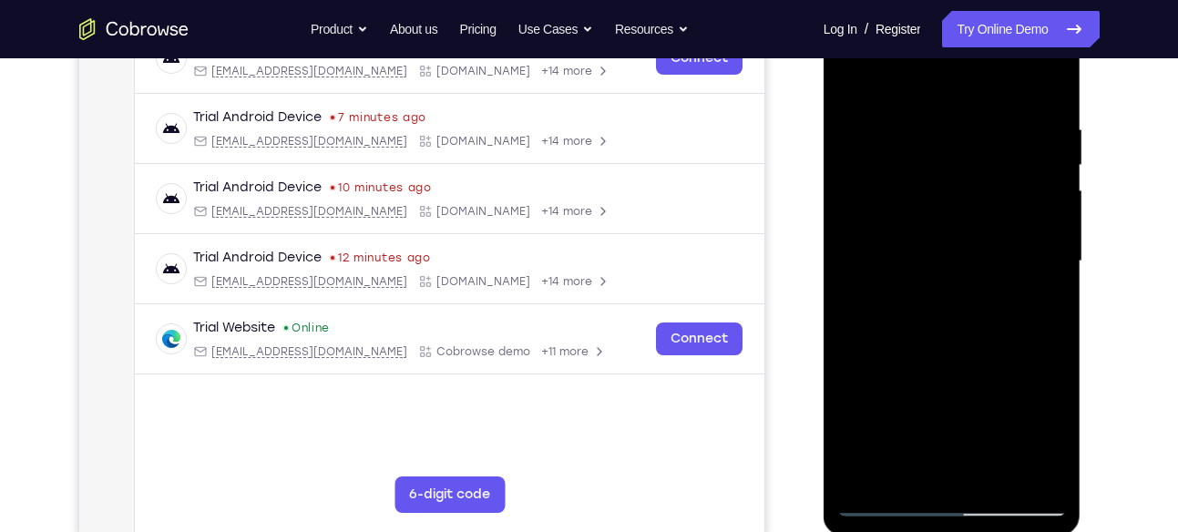
click at [977, 113] on div at bounding box center [952, 261] width 230 height 510
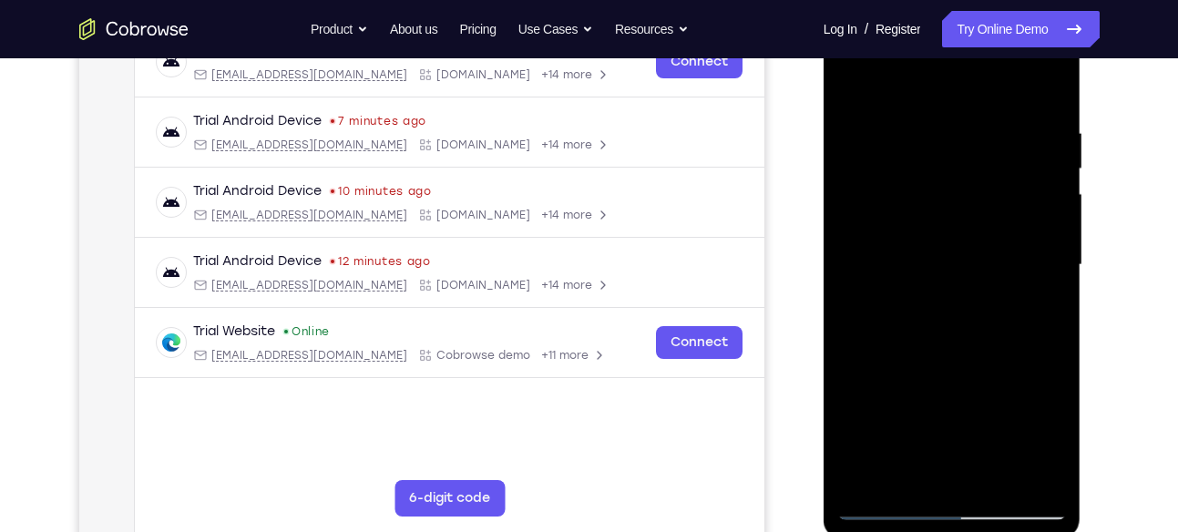
scroll to position [298, 0]
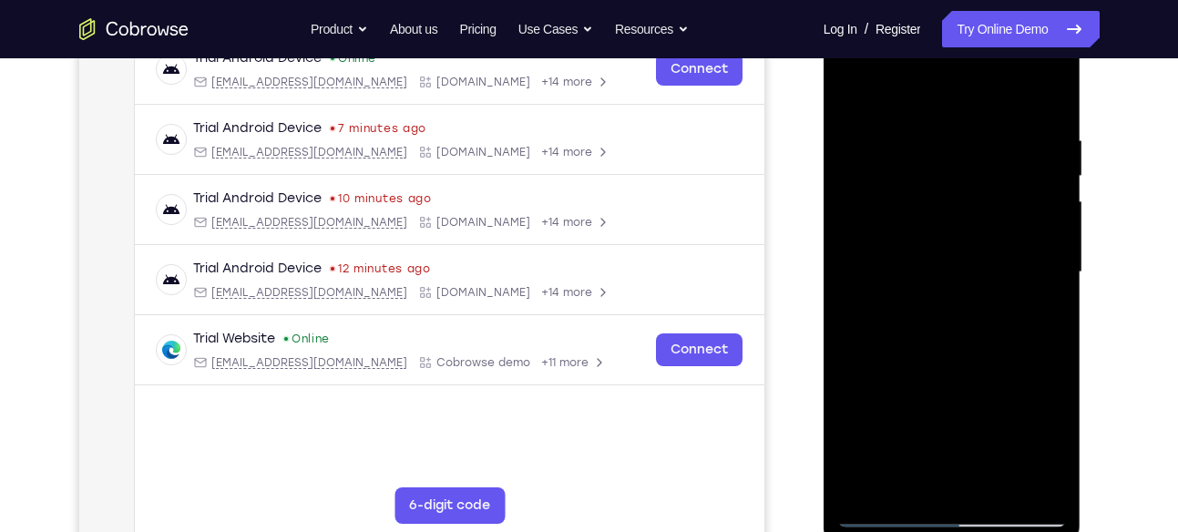
click at [981, 342] on div at bounding box center [952, 272] width 230 height 510
click at [1017, 222] on div at bounding box center [952, 272] width 230 height 510
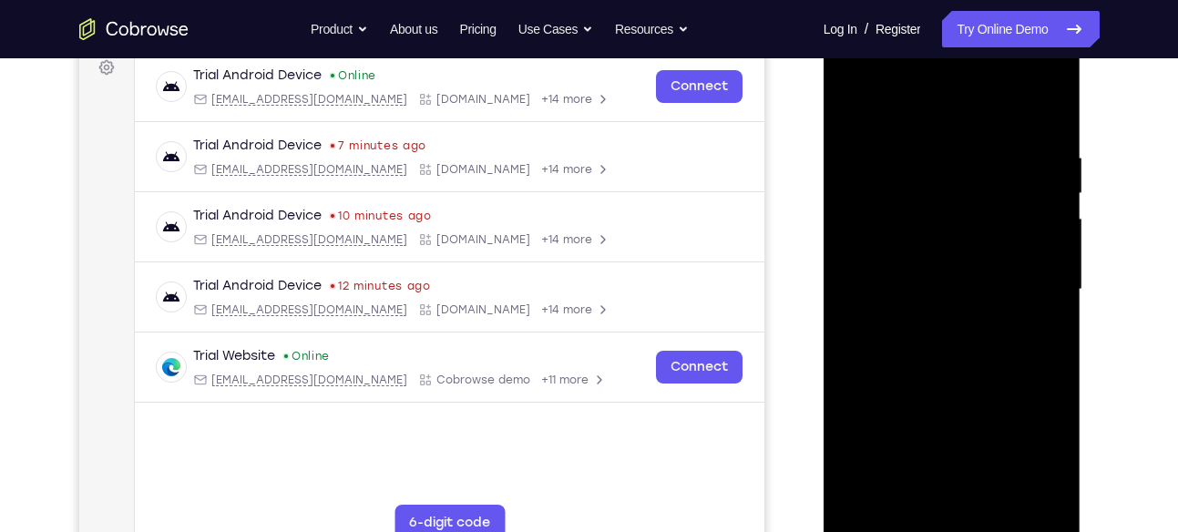
scroll to position [280, 0]
click at [1001, 231] on div at bounding box center [952, 291] width 230 height 510
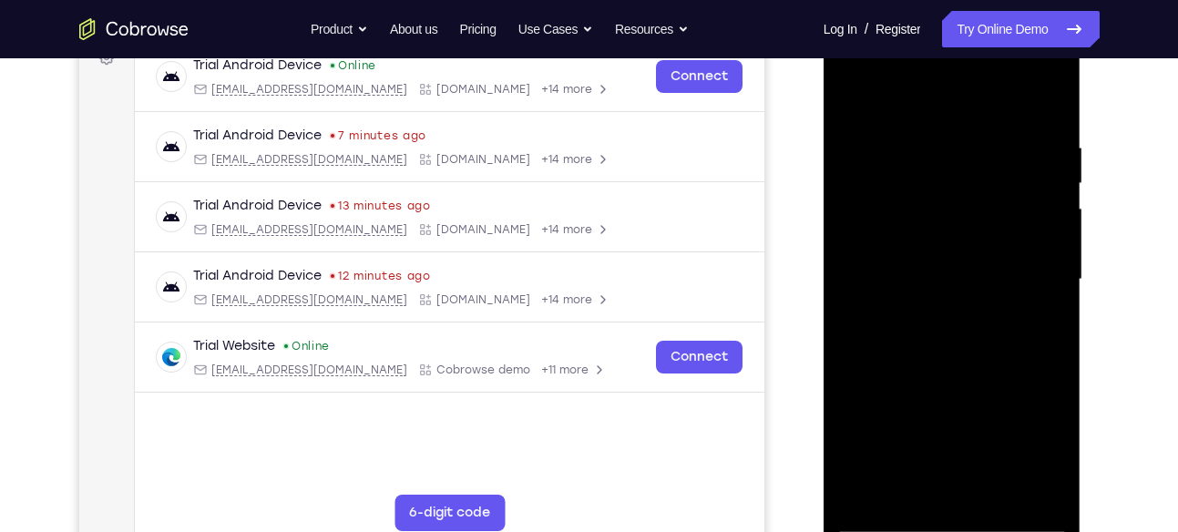
scroll to position [295, 0]
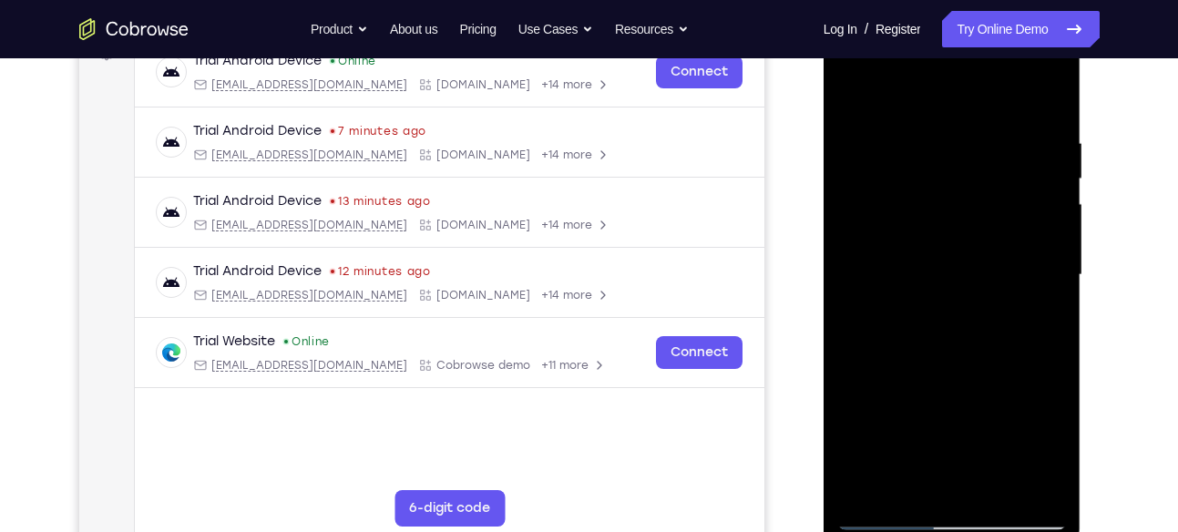
click at [1023, 222] on div at bounding box center [952, 275] width 230 height 510
click at [859, 99] on div at bounding box center [952, 275] width 230 height 510
